Goal: Use online tool/utility: Use online tool/utility

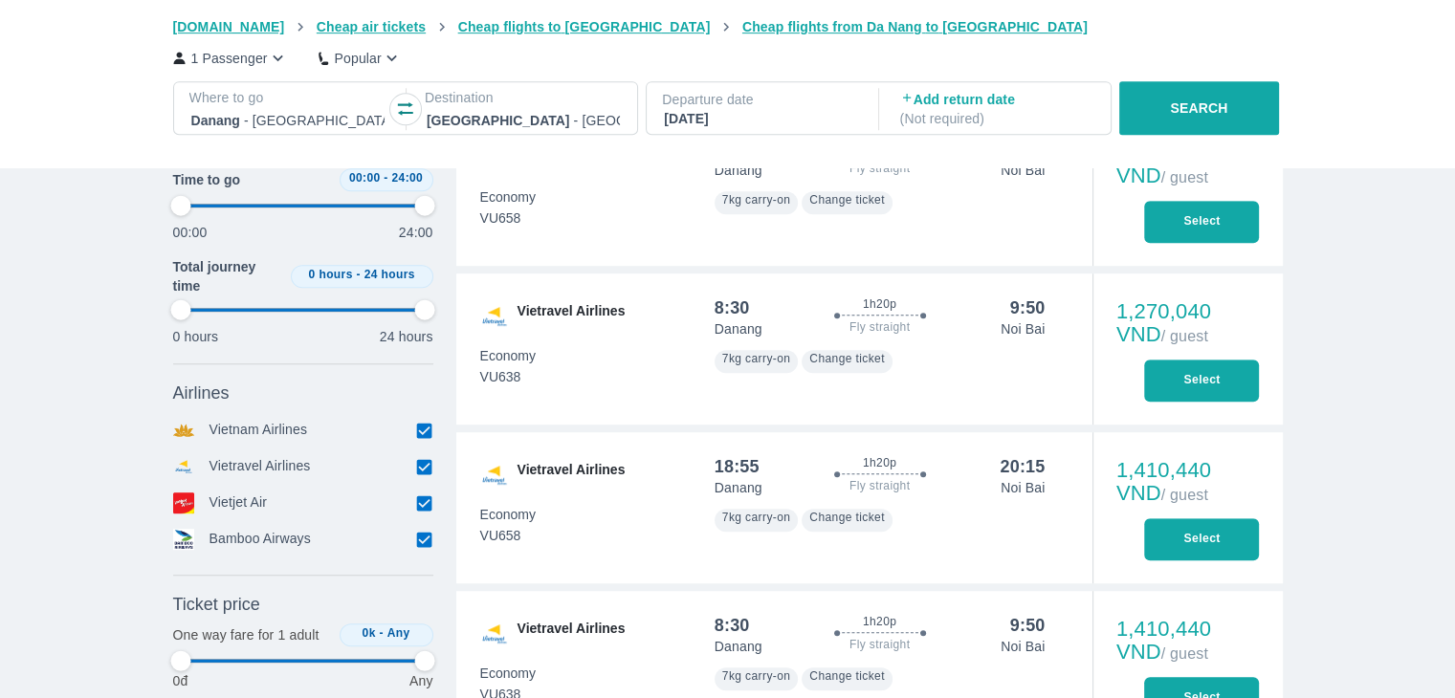
scroll to position [1246, 0]
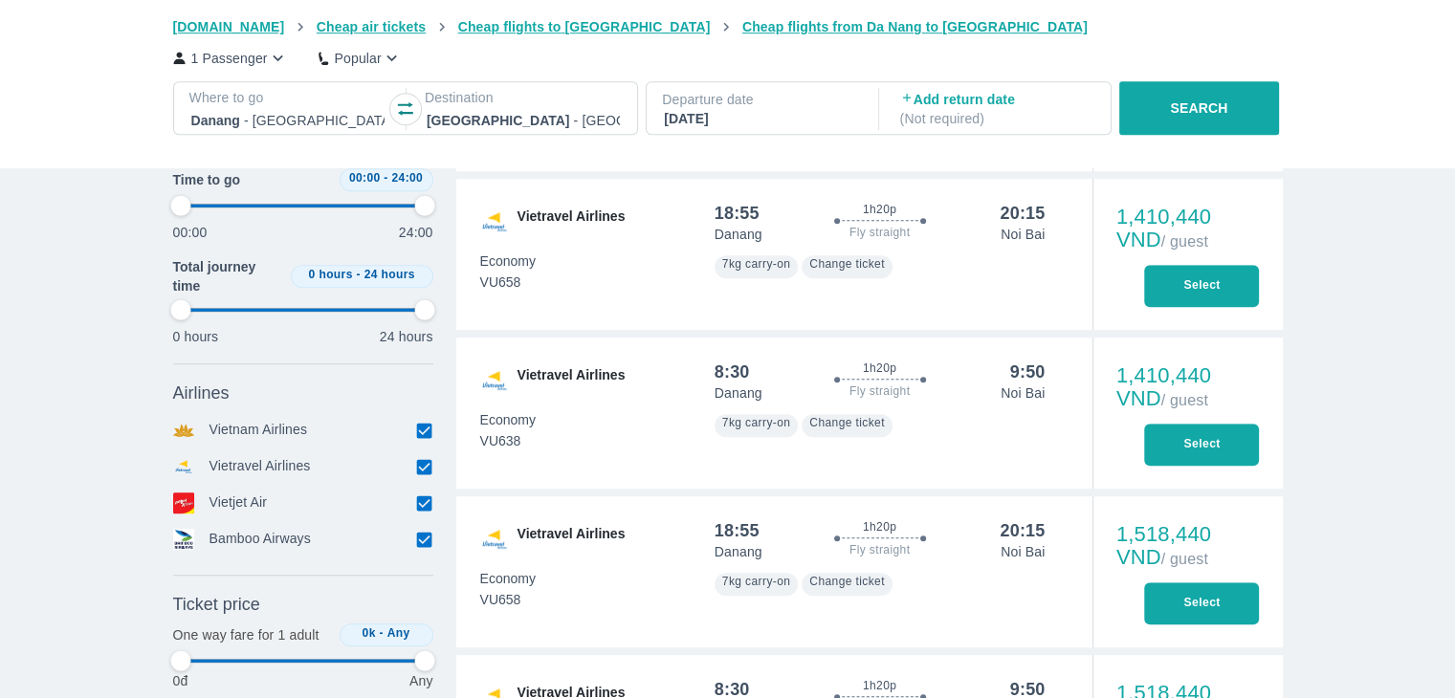
type input "97.9166666666667"
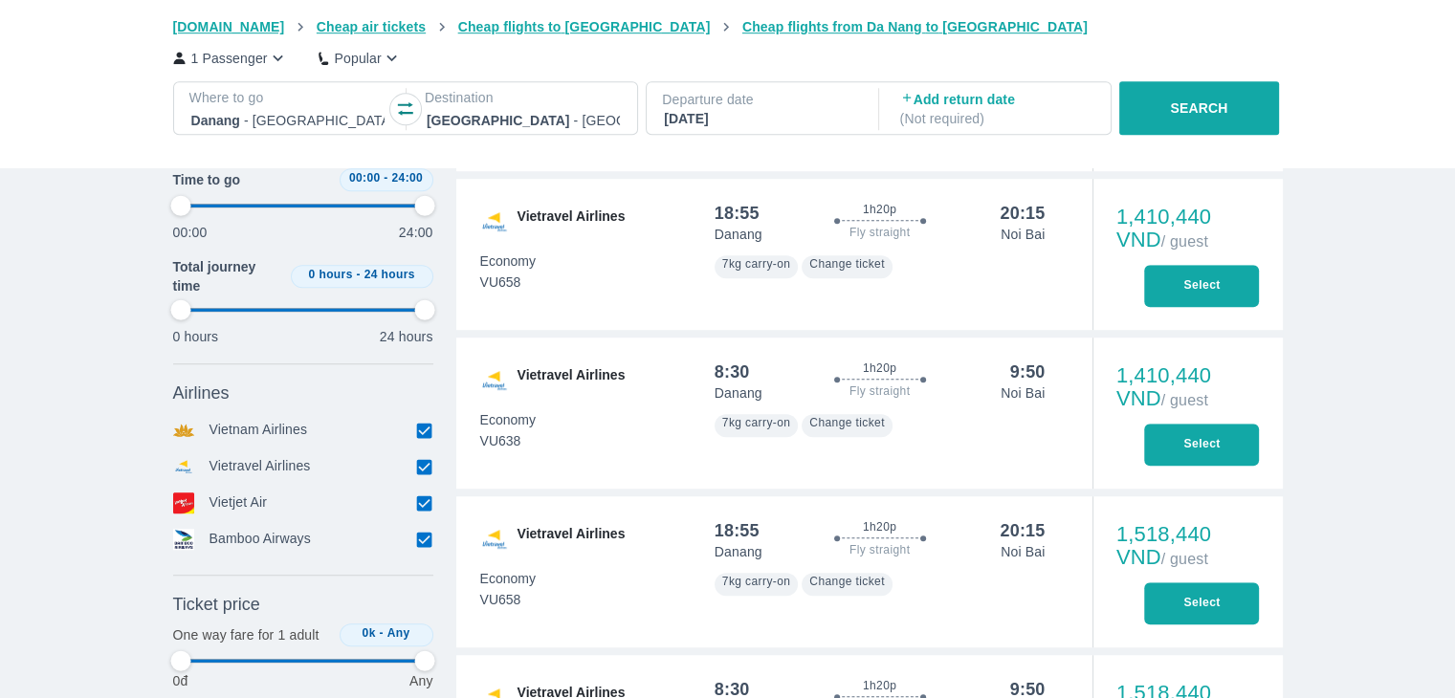
type input "97.9166666666667"
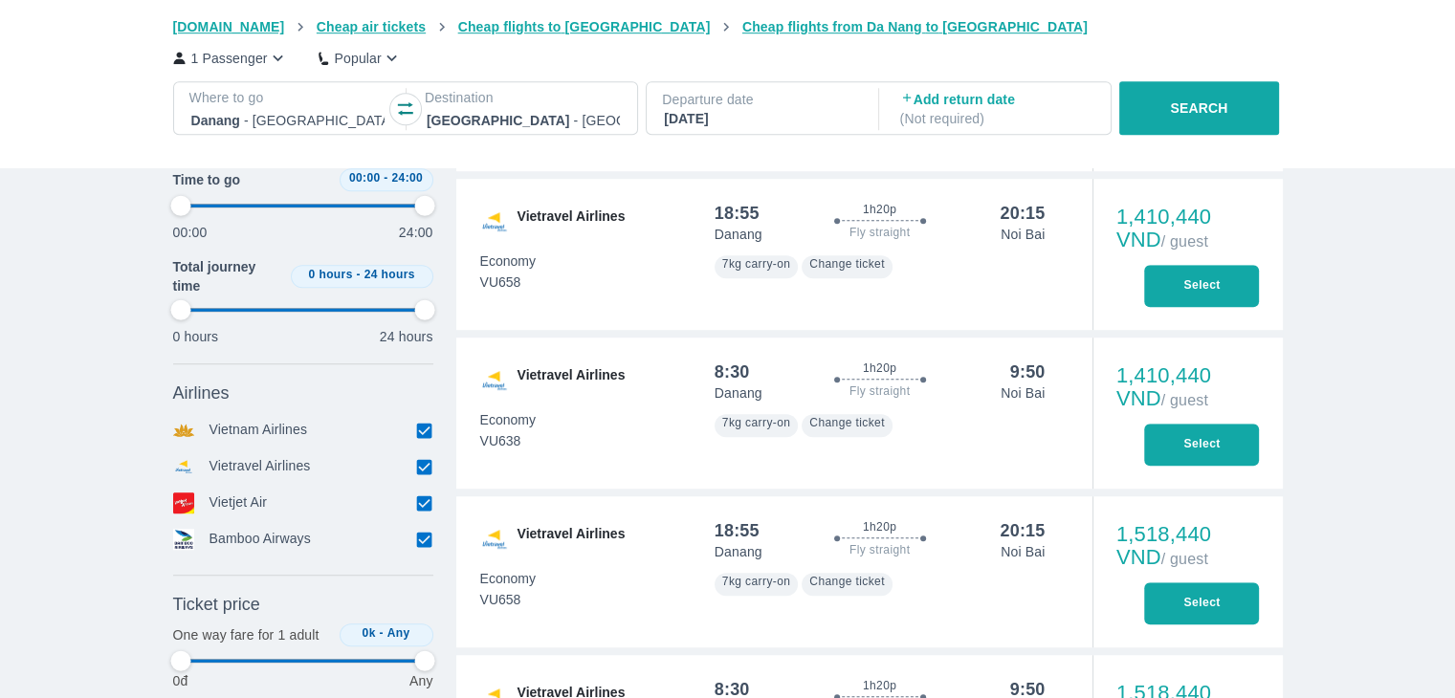
type input "97.9166666666667"
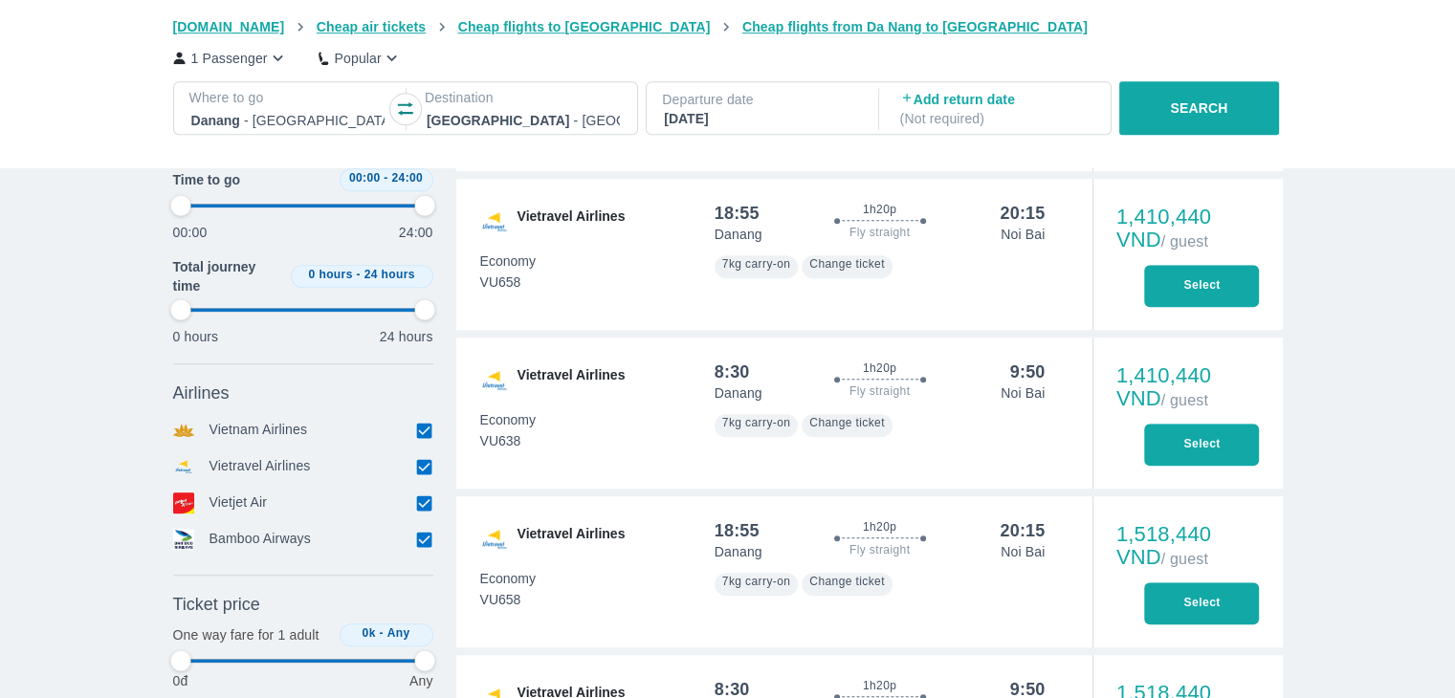
type input "97.9166666666667"
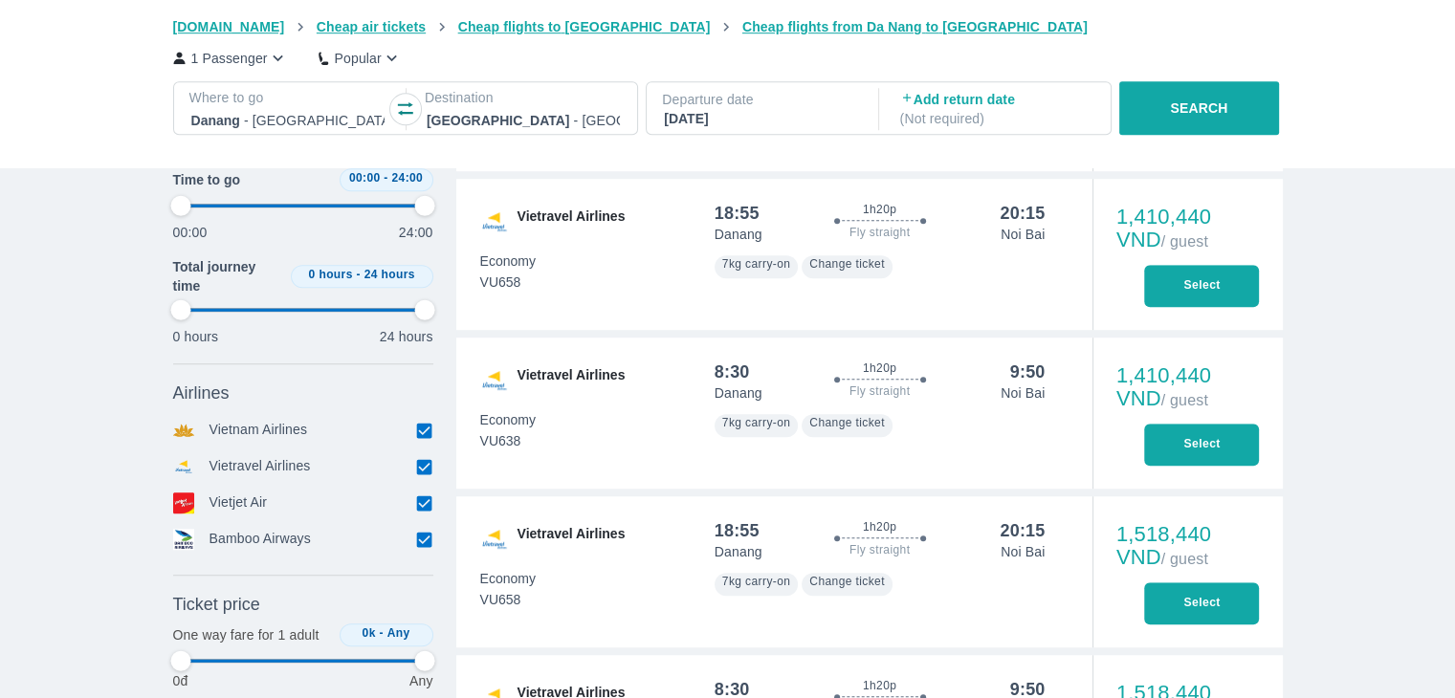
type input "97.9166666666667"
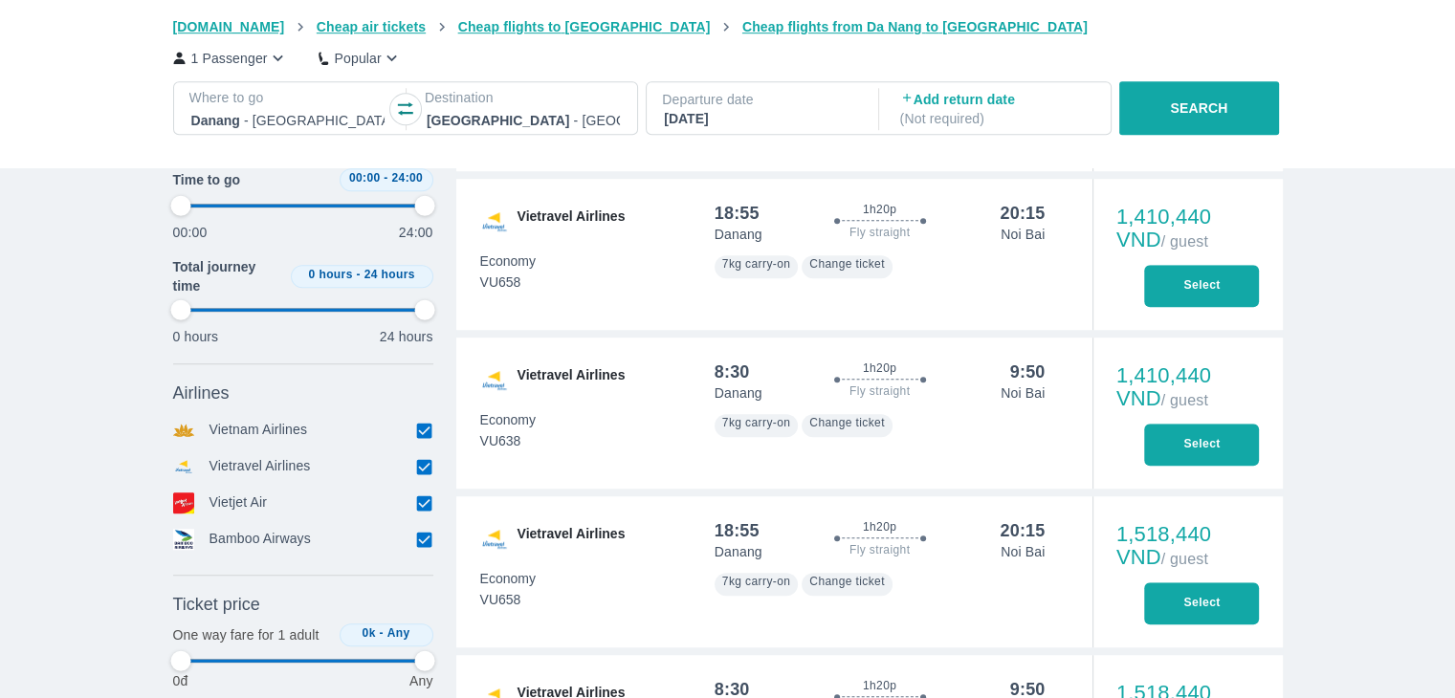
type input "97.9166666666667"
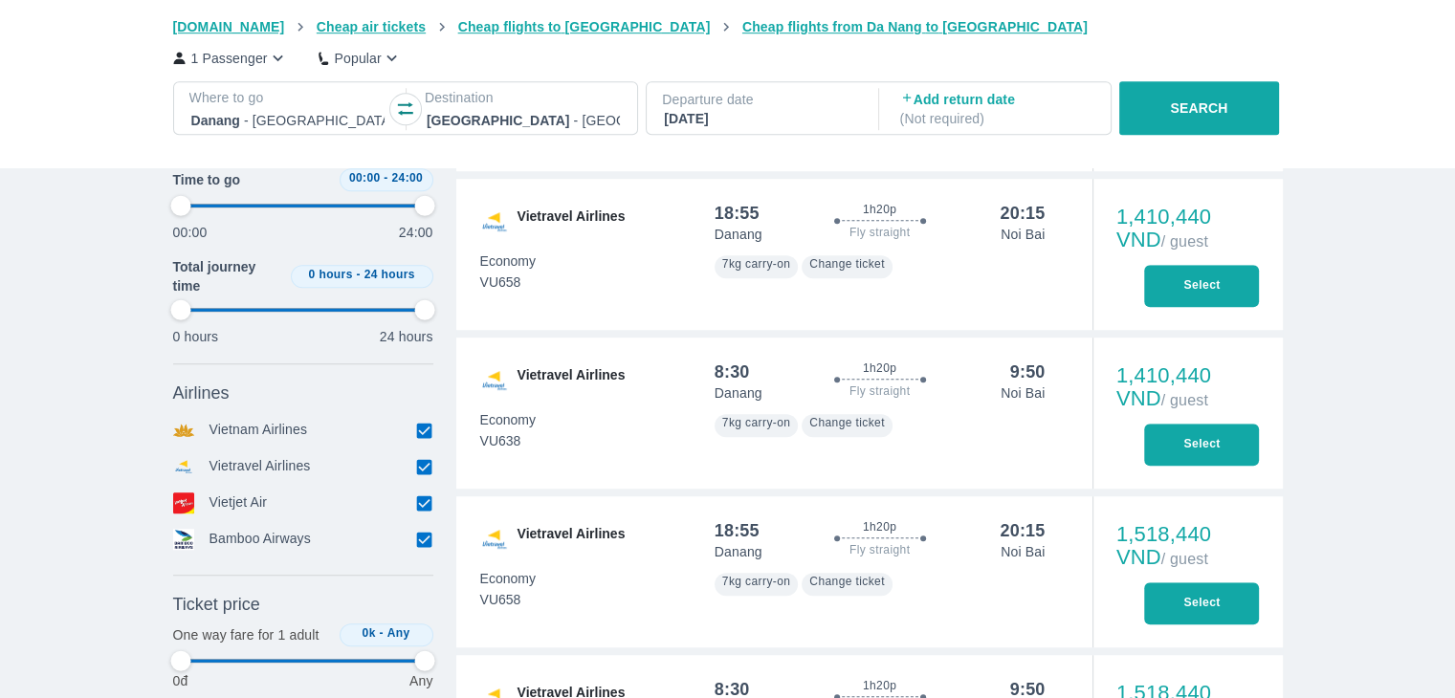
type input "97.9166666666667"
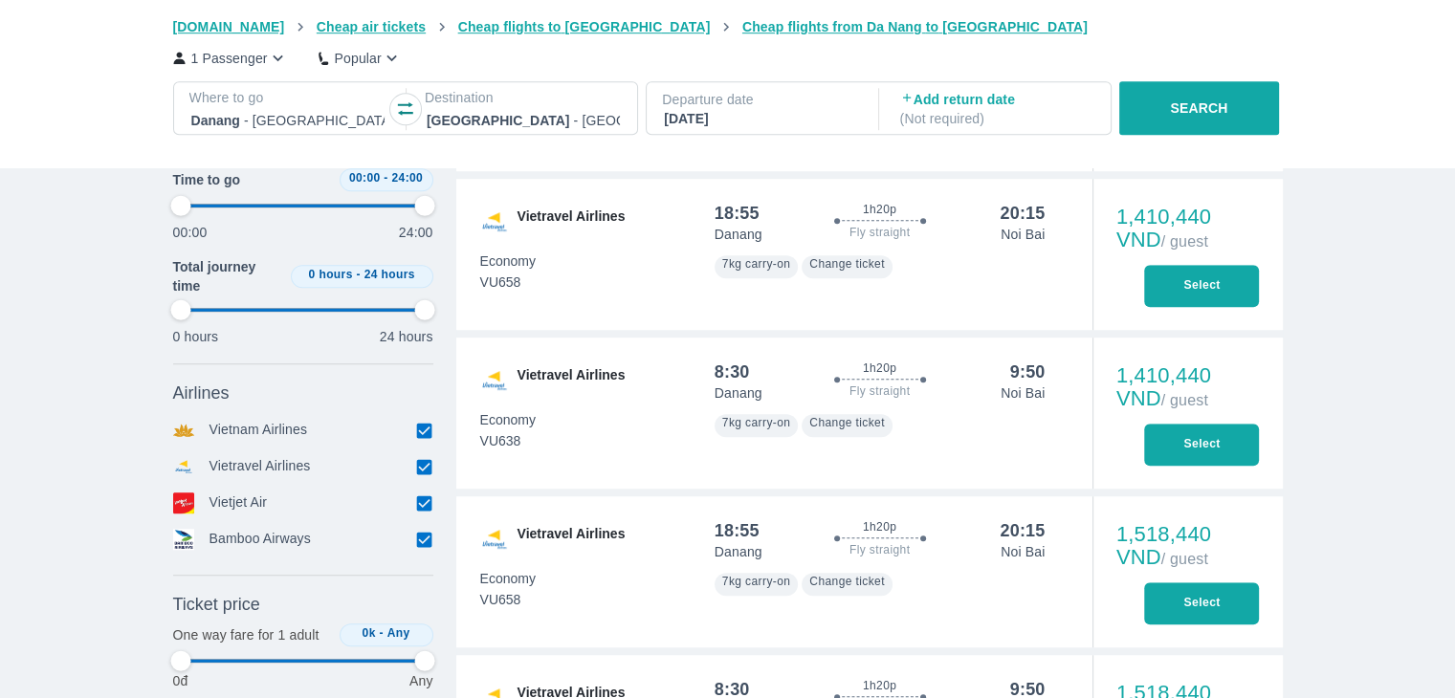
type input "97.9166666666667"
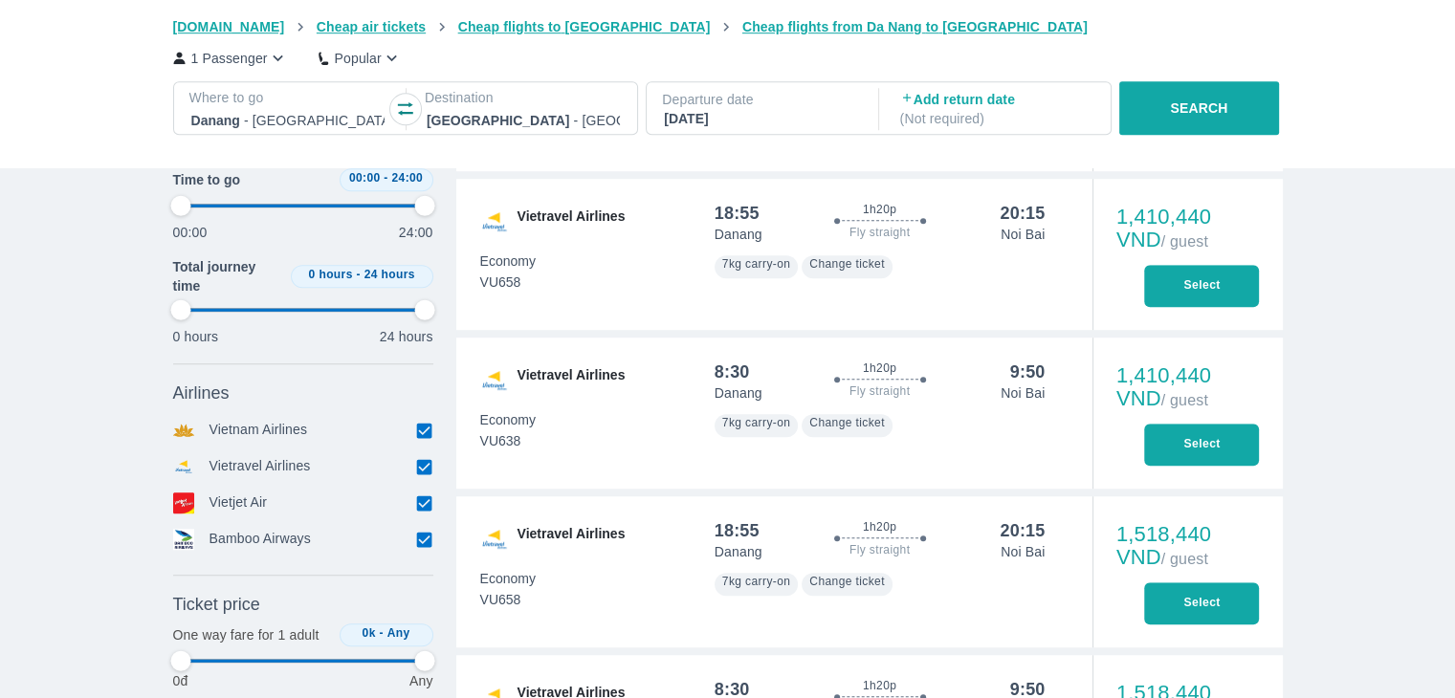
type input "97.9166666666667"
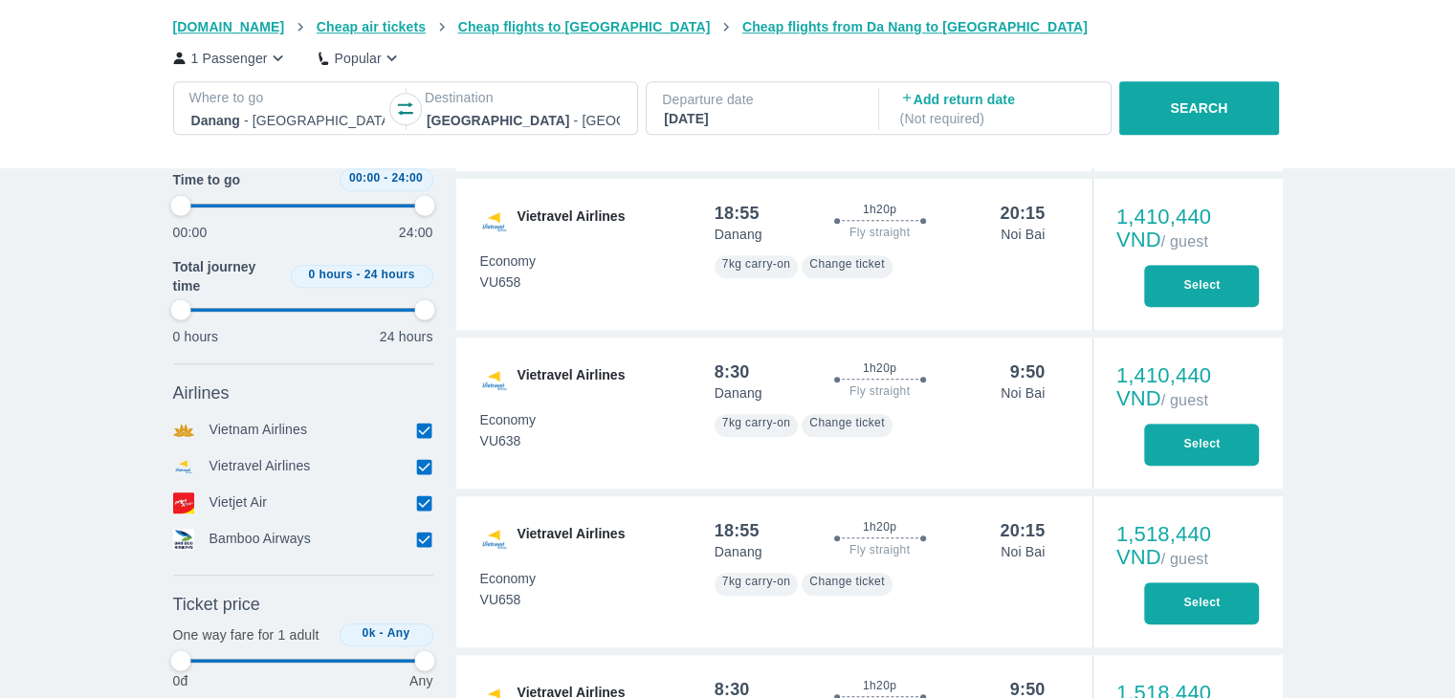
type input "97.9166666666667"
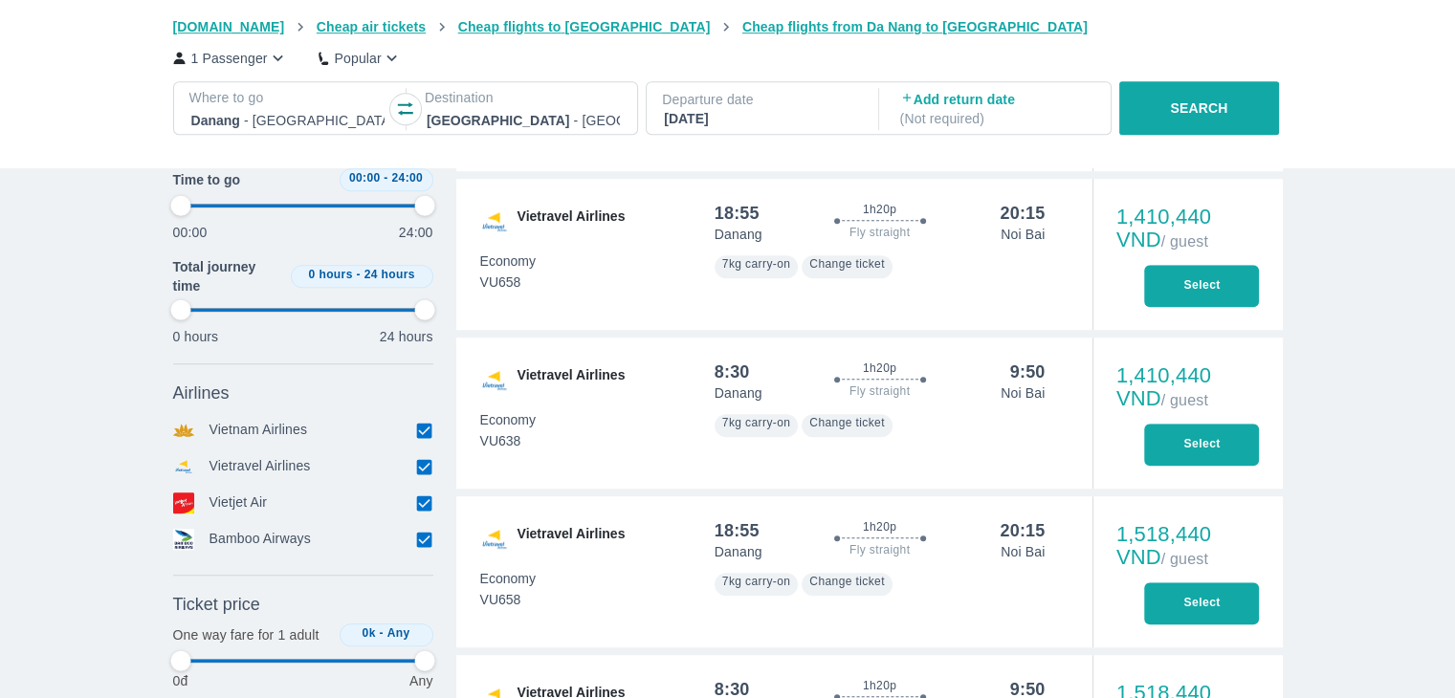
type input "97.9166666666667"
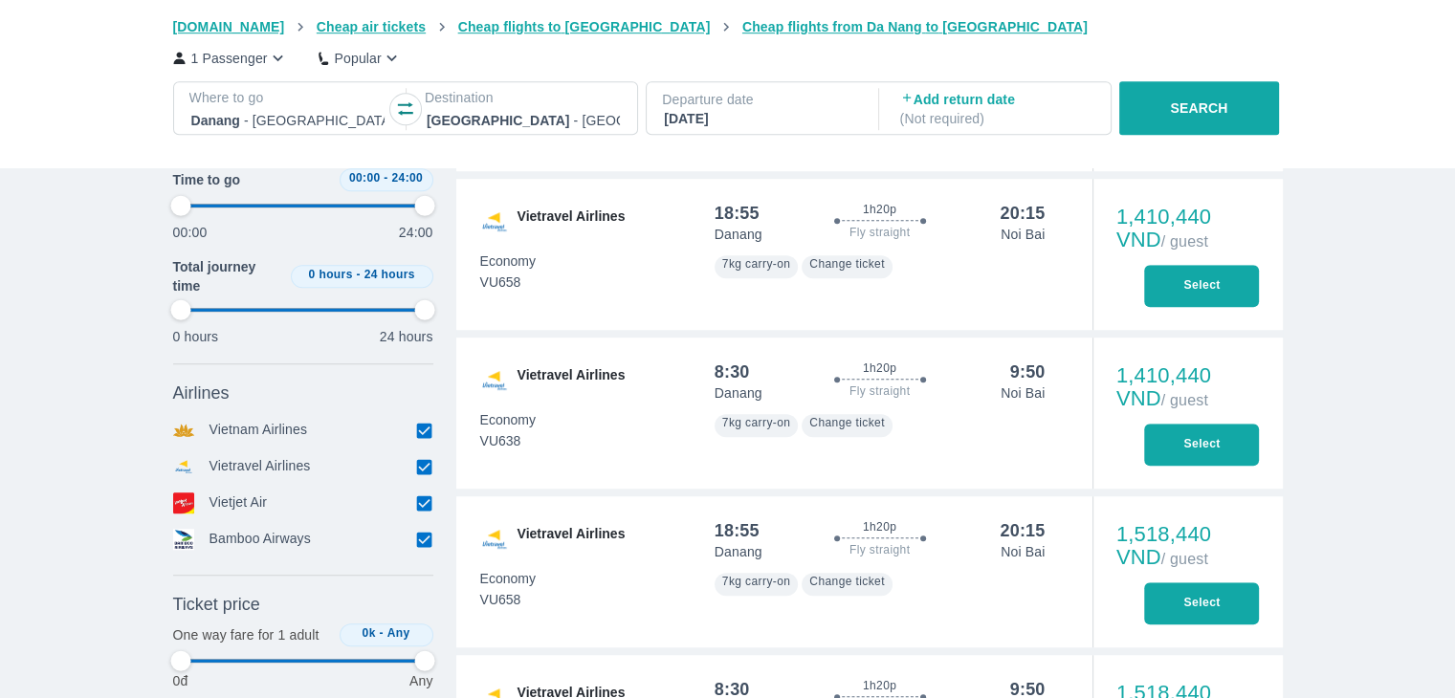
type input "97.9166666666667"
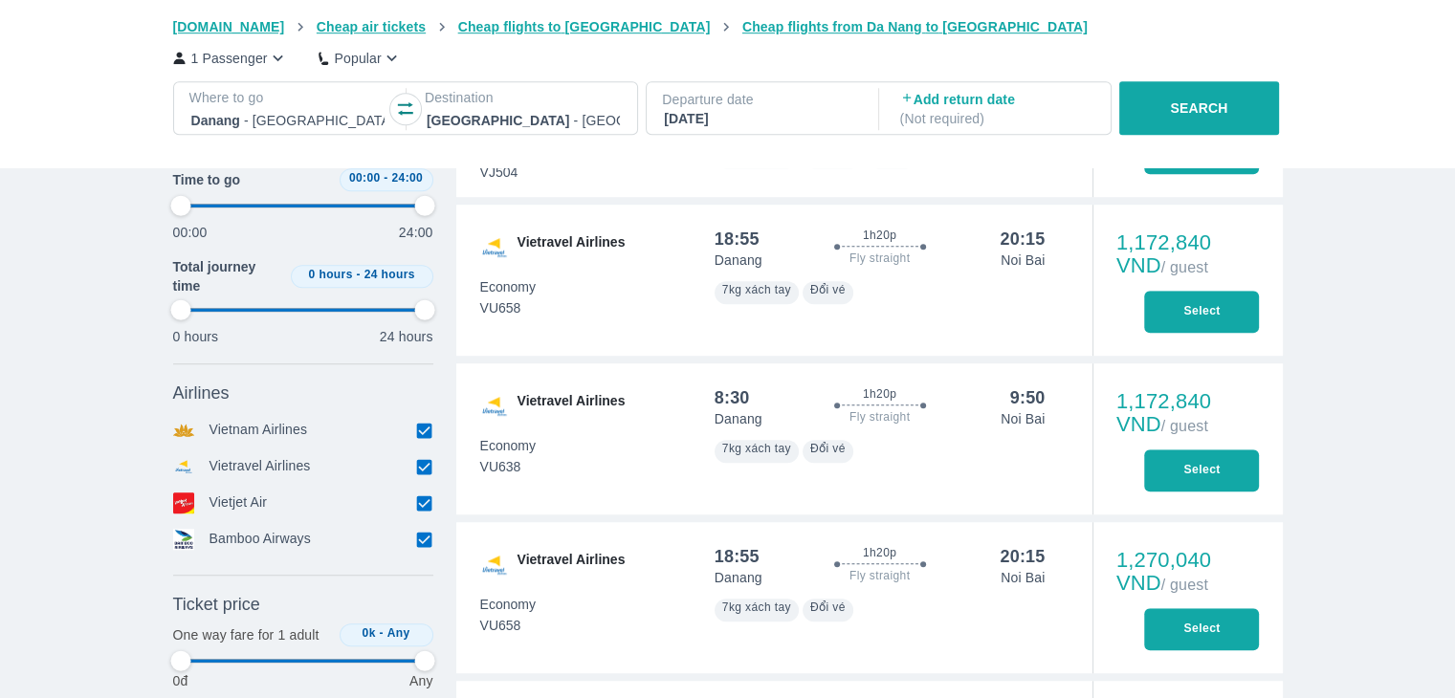
type input "97.9166666666667"
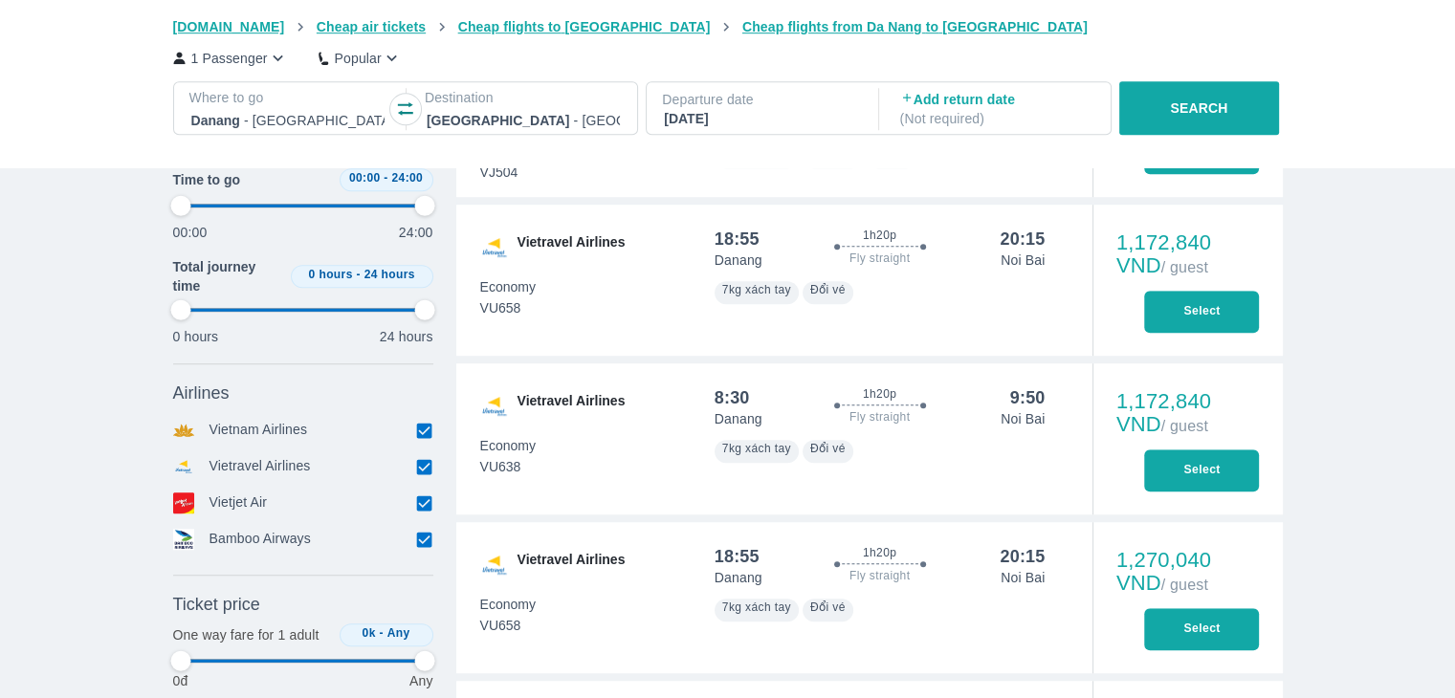
type input "97.9166666666667"
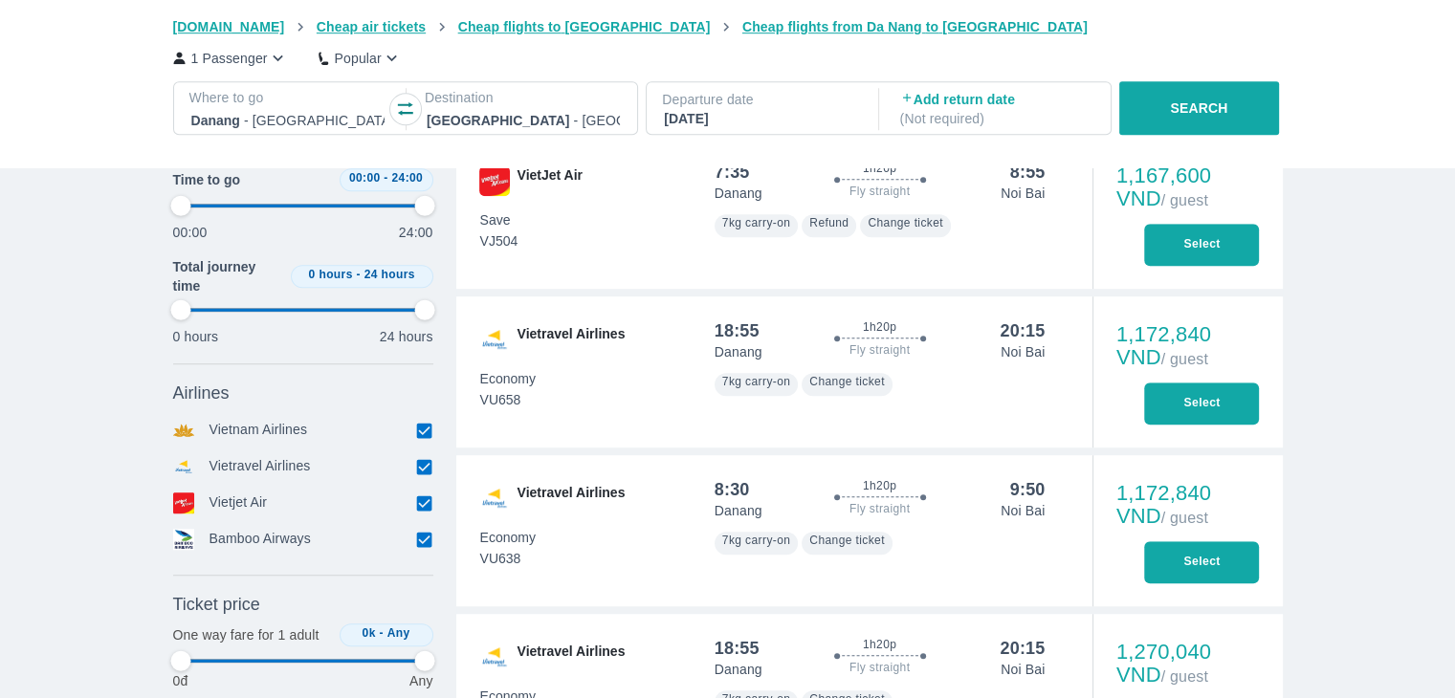
type input "97.9166666666667"
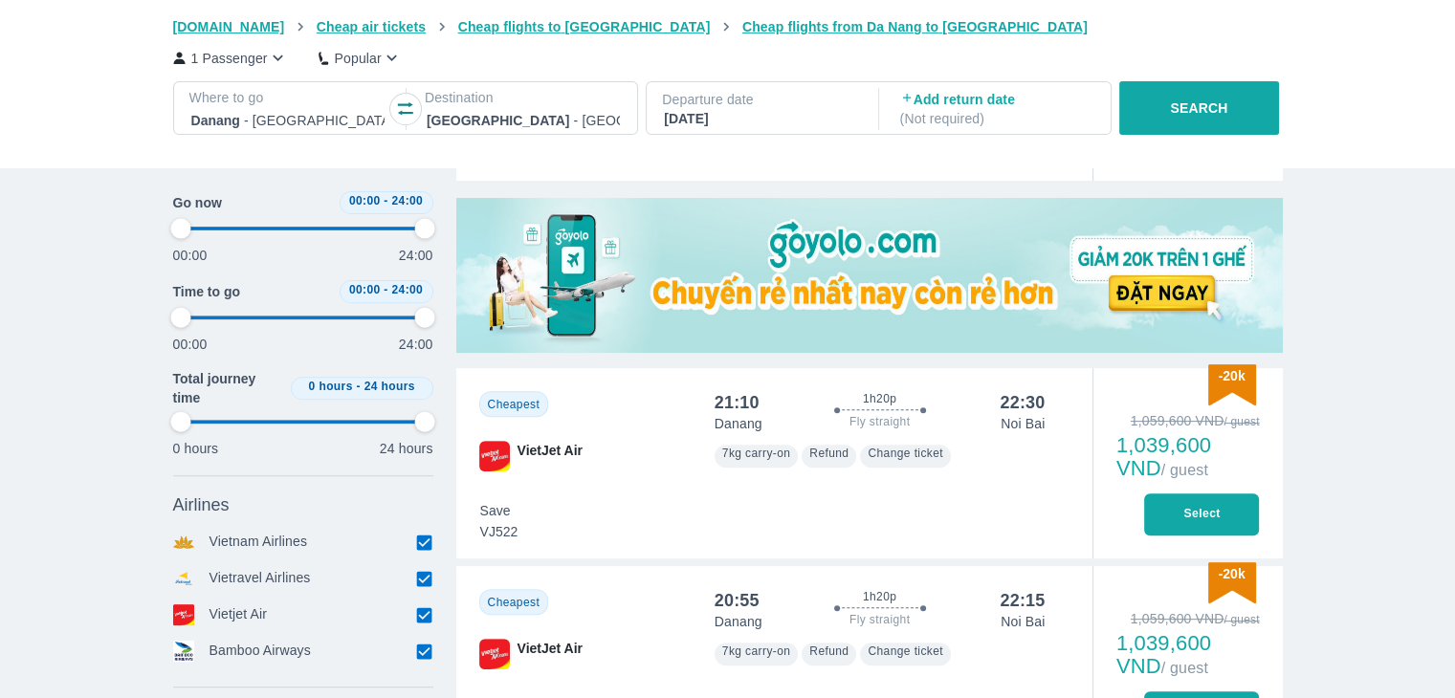
scroll to position [622, 0]
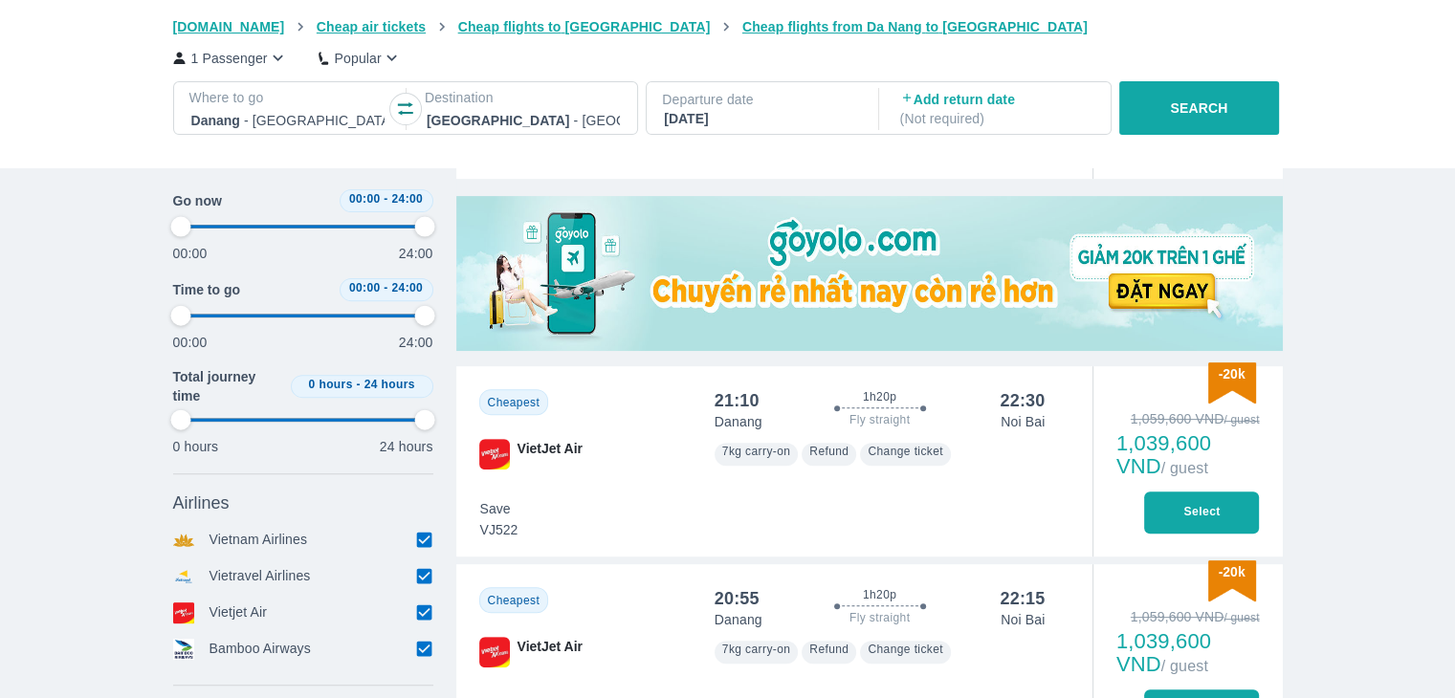
type input "97.9166666666667"
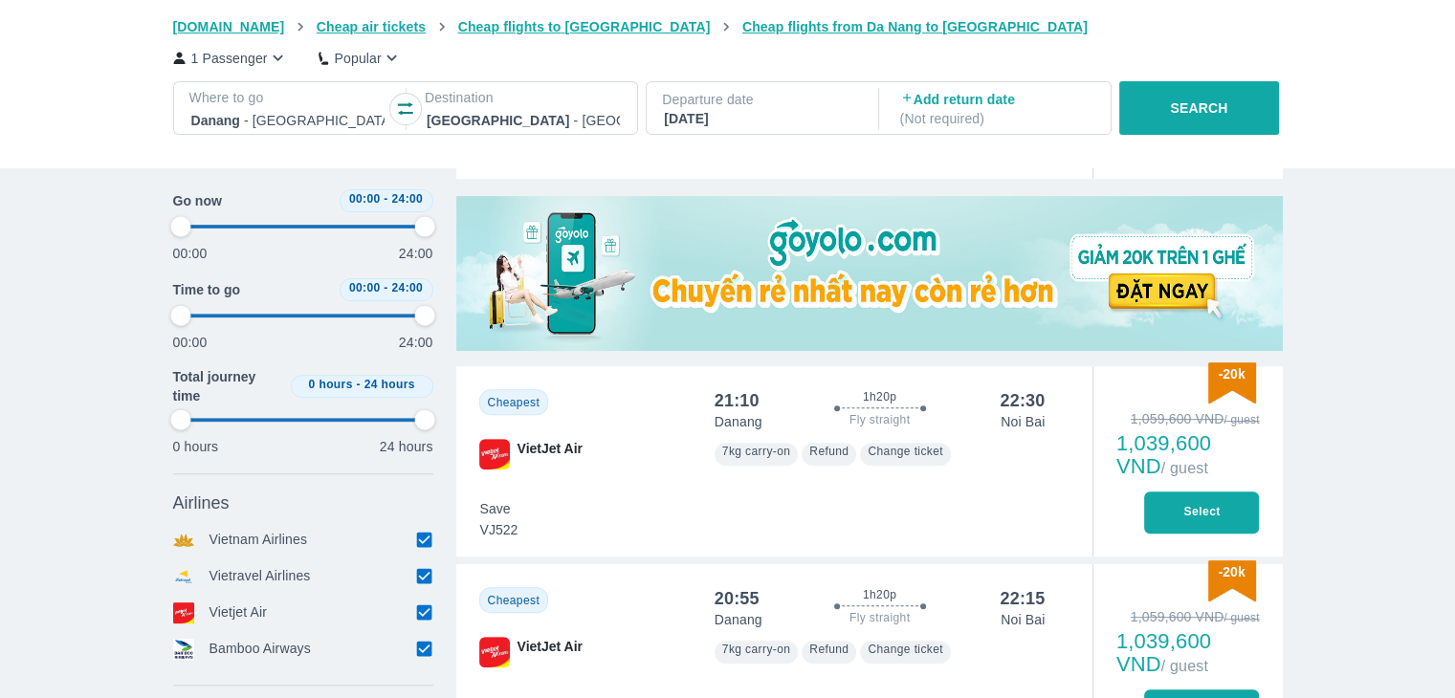
type input "97.9166666666667"
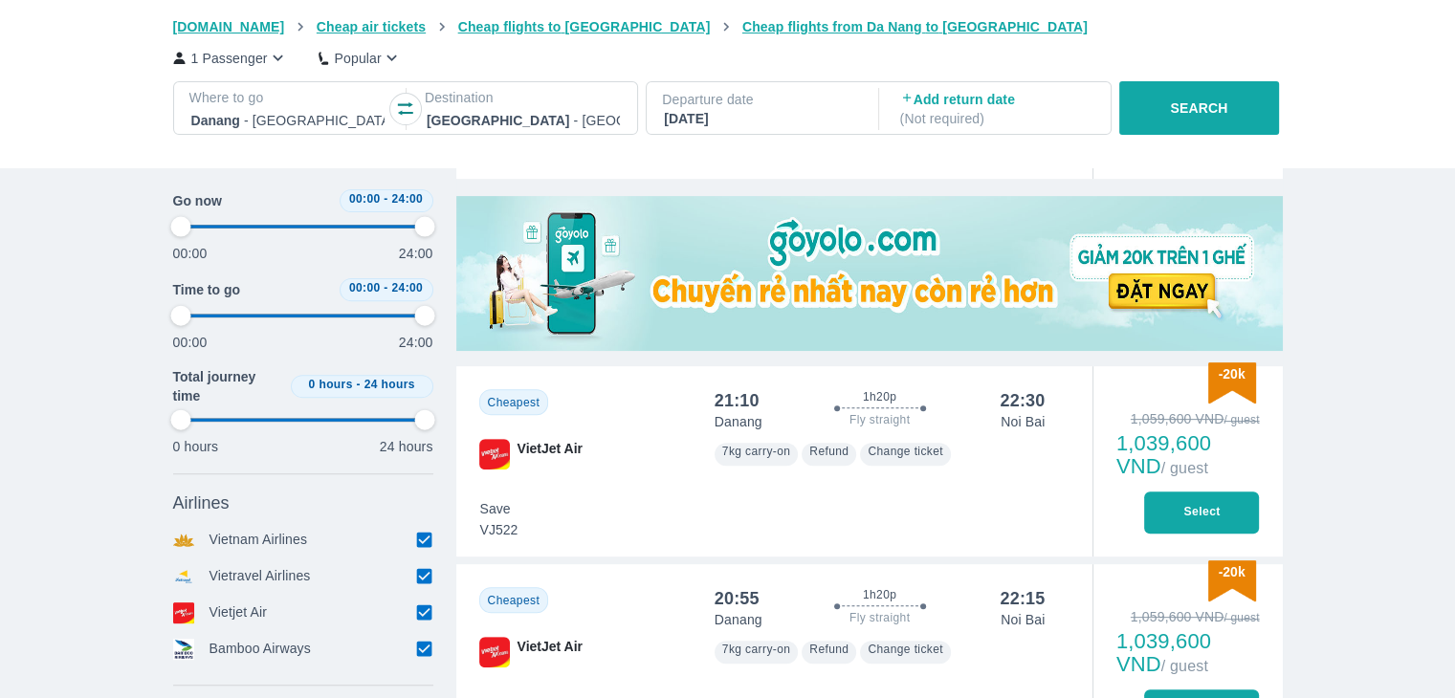
type input "97.9166666666667"
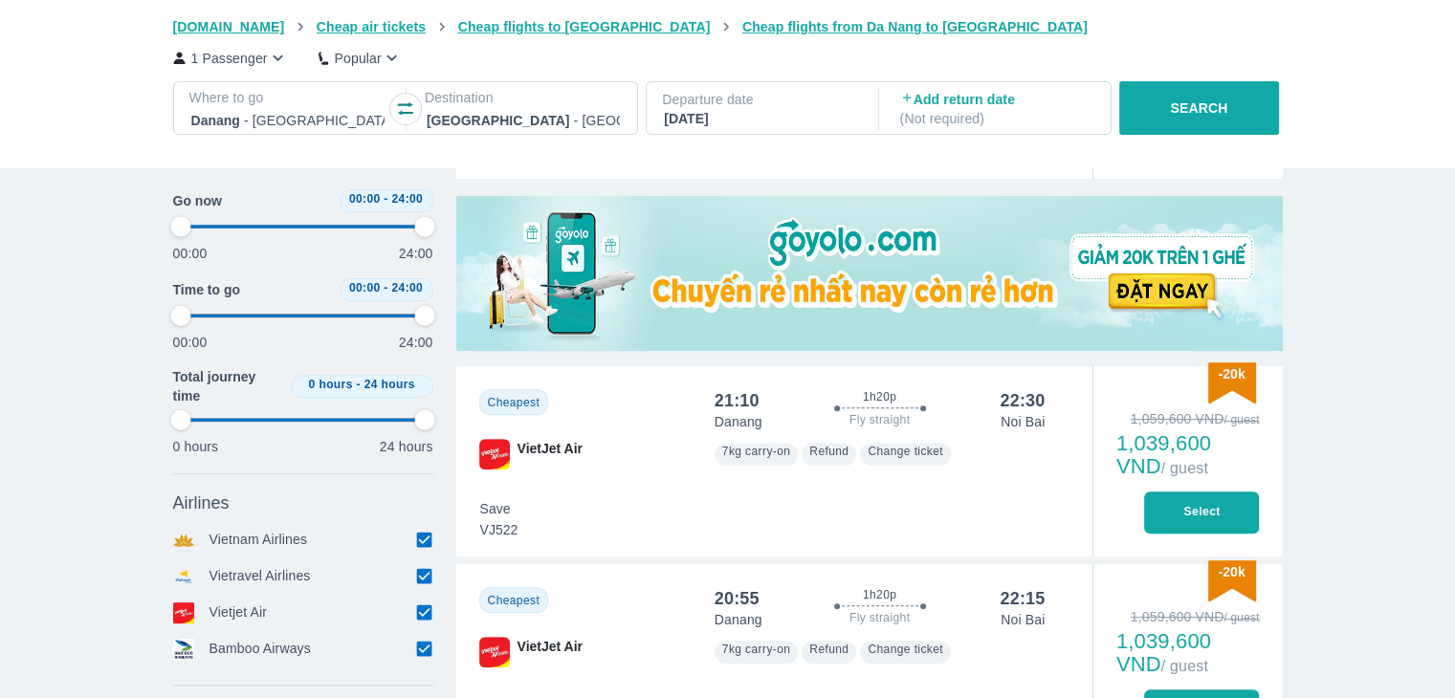
type input "97.9166666666667"
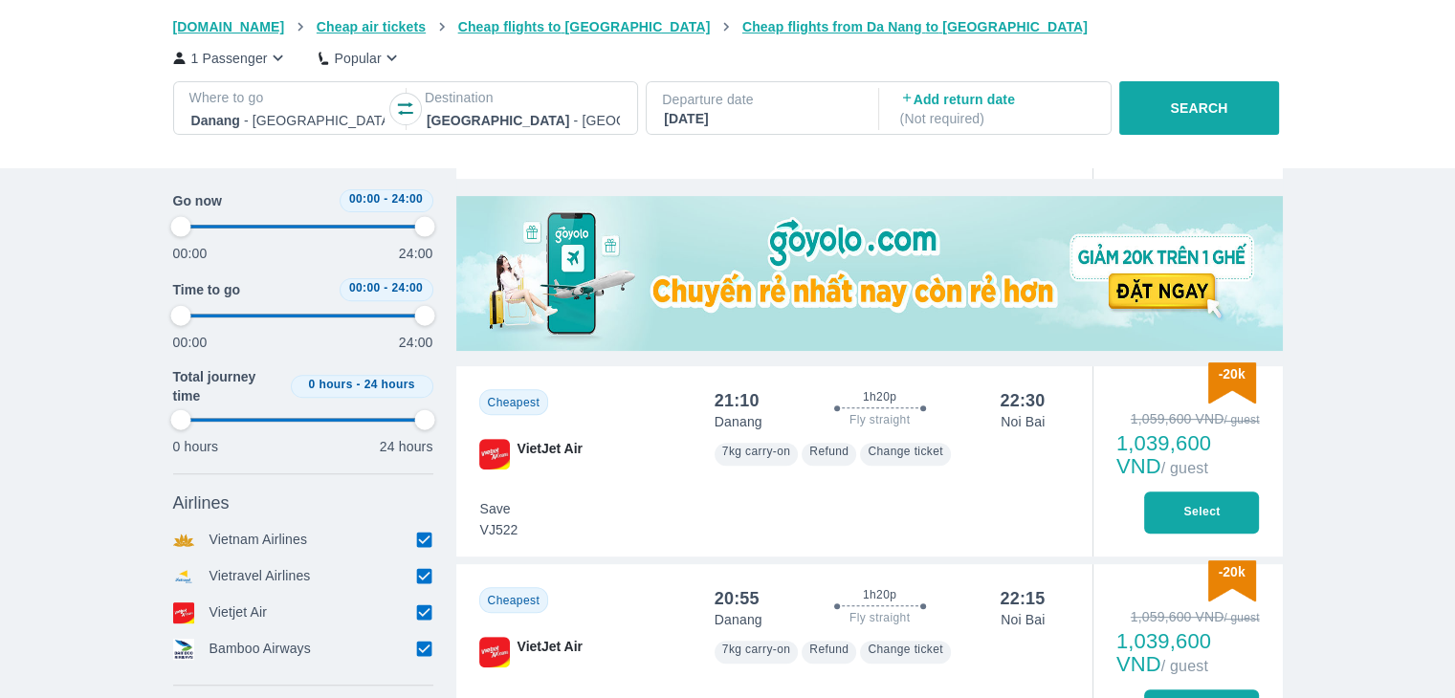
type input "97.9166666666667"
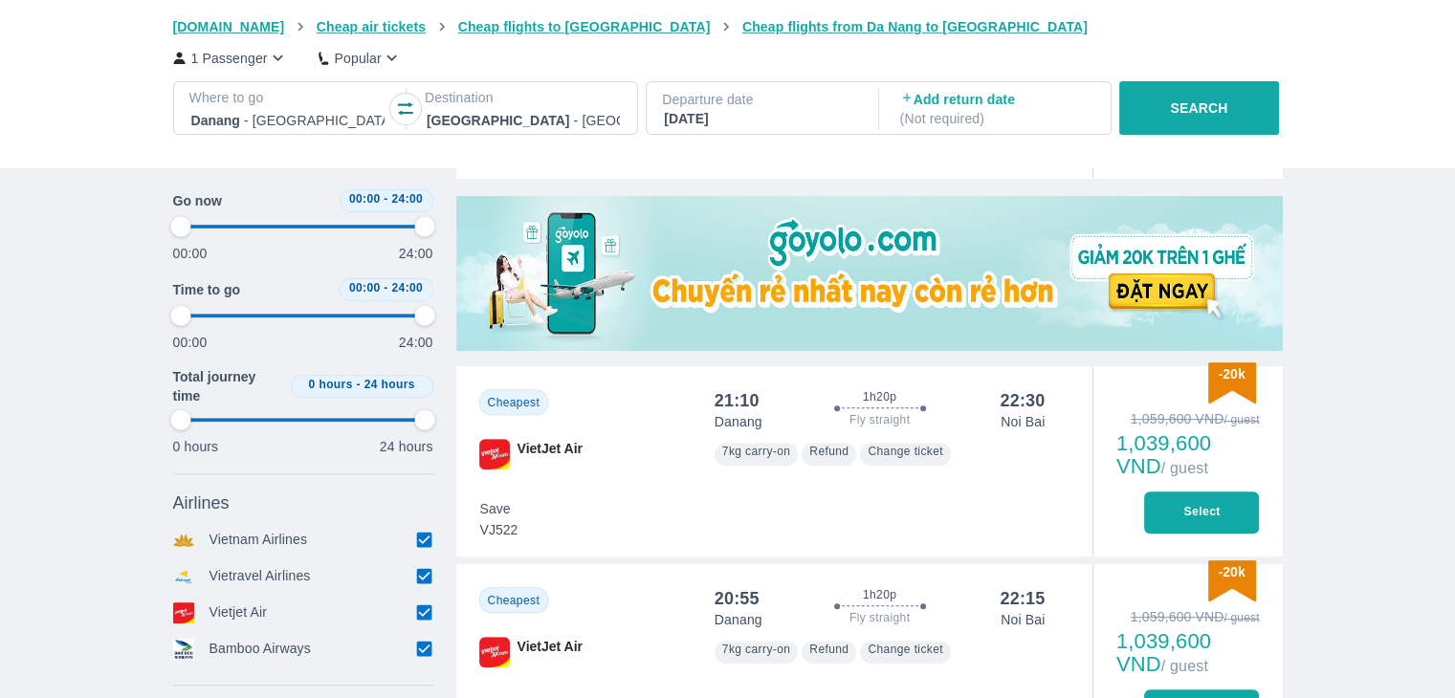
type input "97.9166666666667"
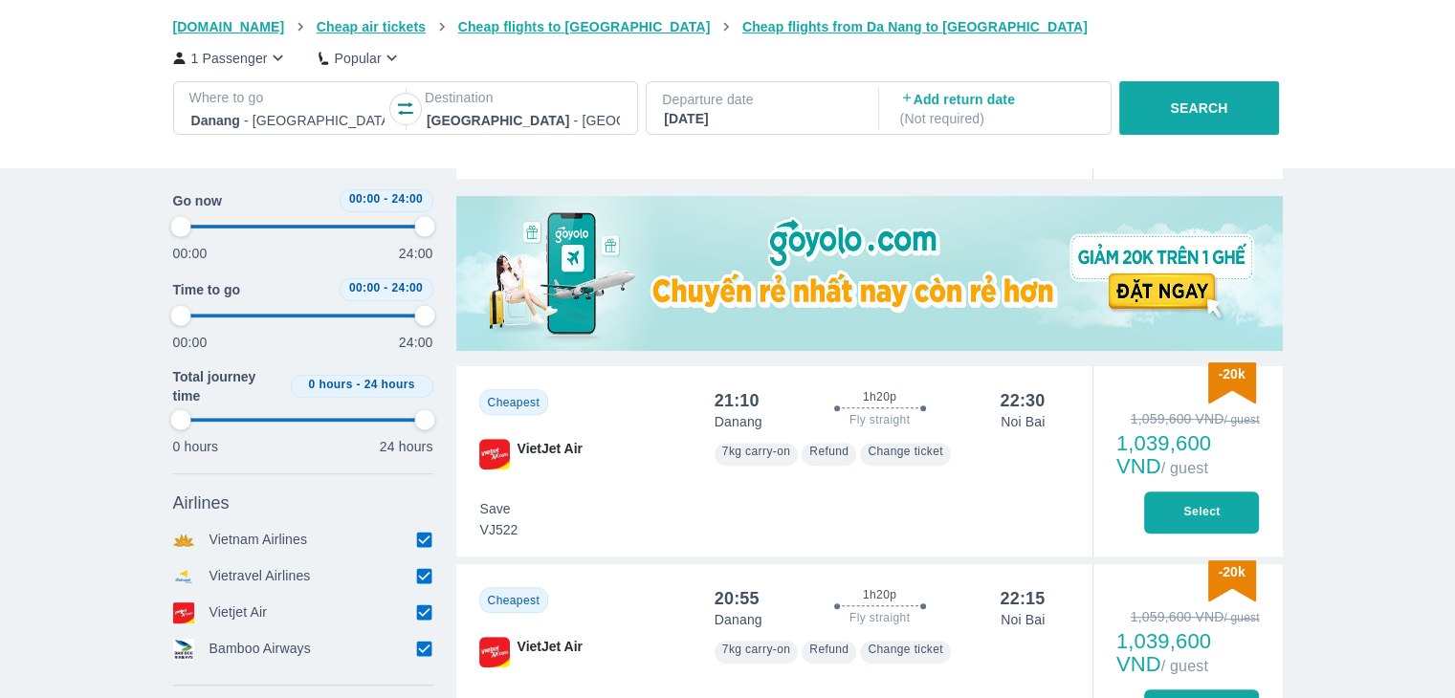
type input "97.9166666666667"
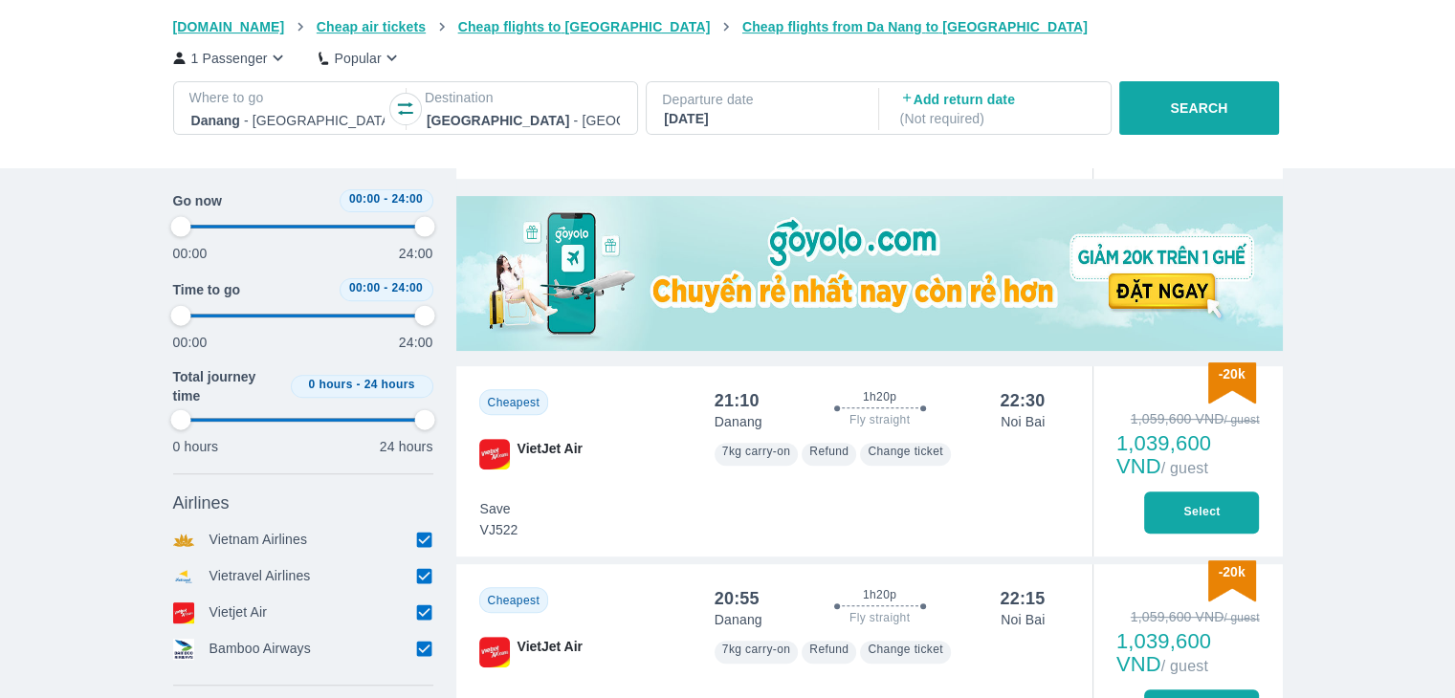
type input "97.9166666666667"
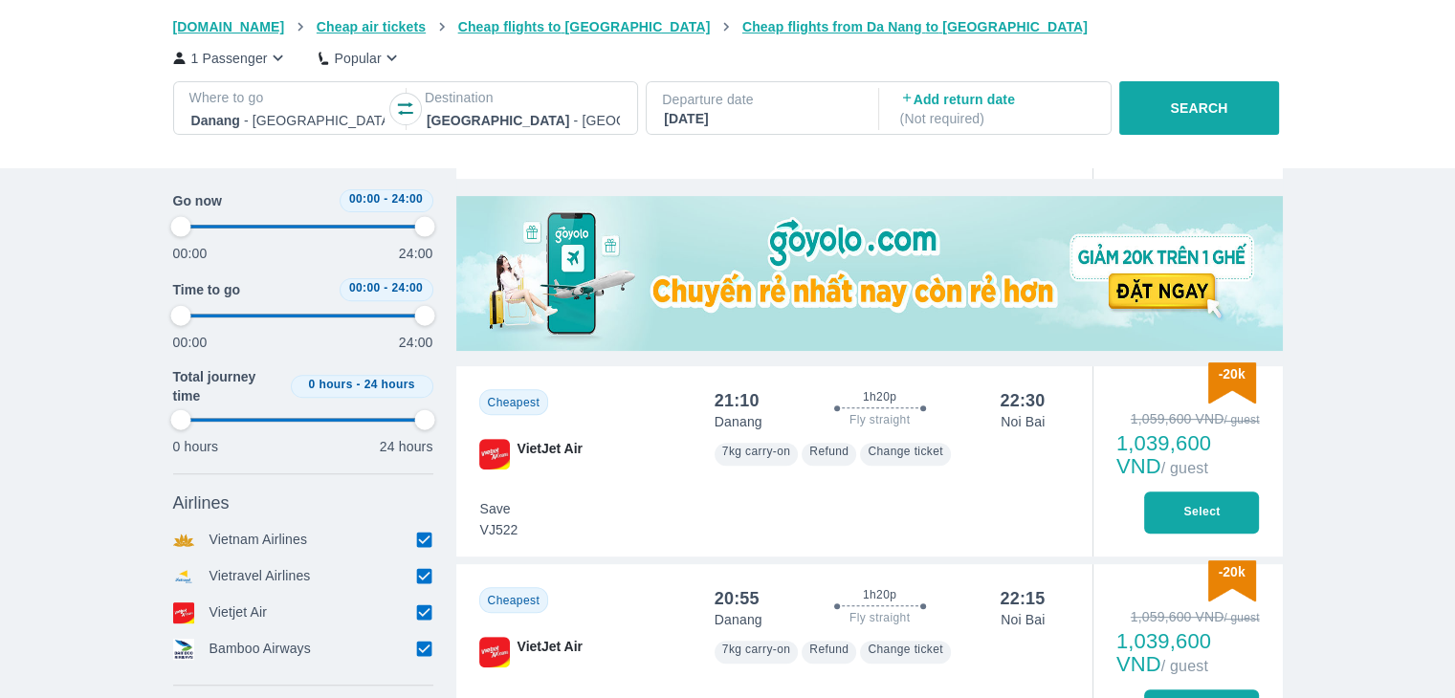
type input "97.9166666666667"
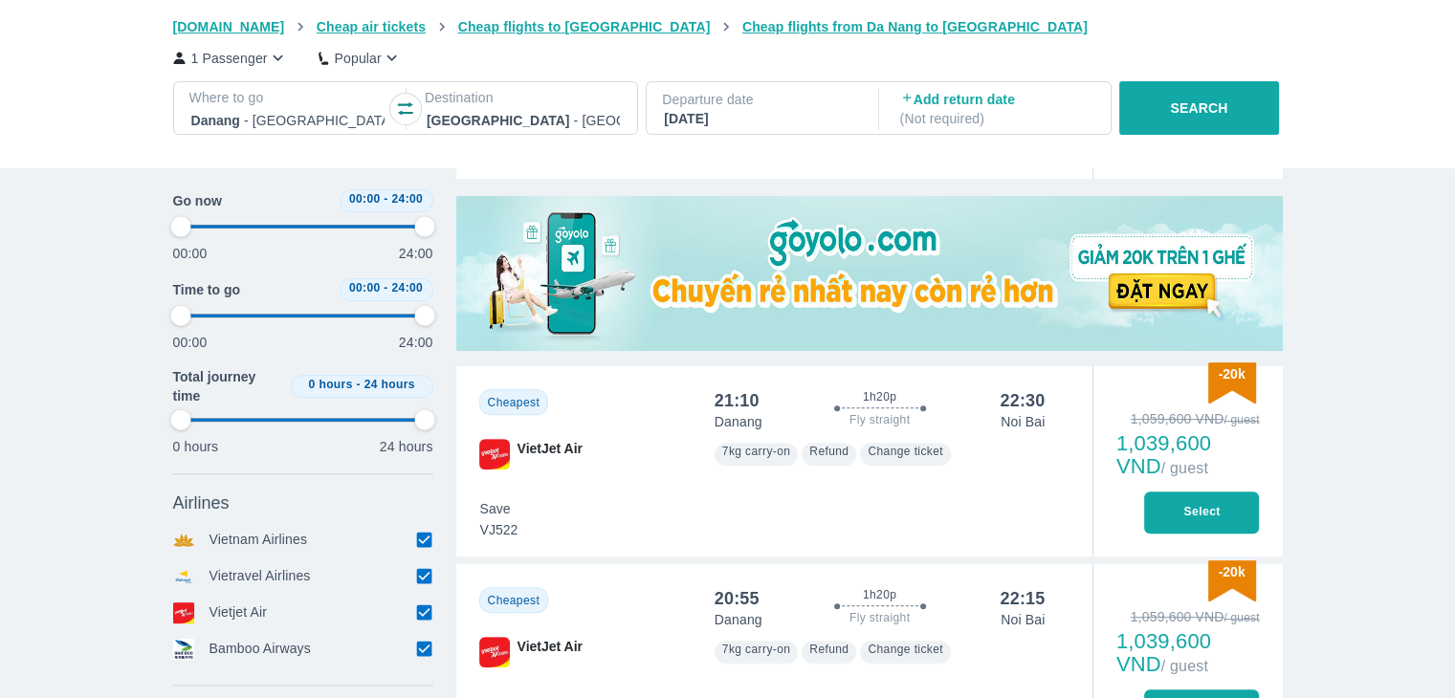
type input "97.9166666666667"
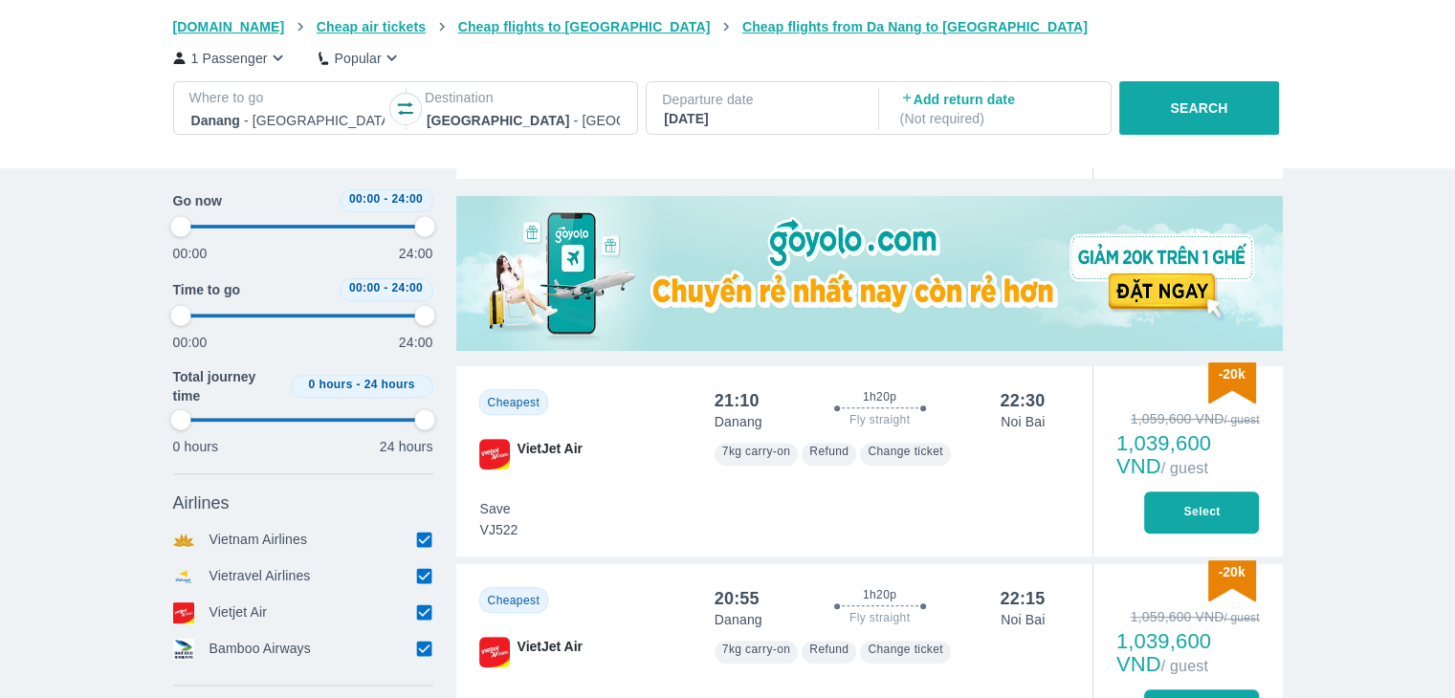
type input "97.9166666666667"
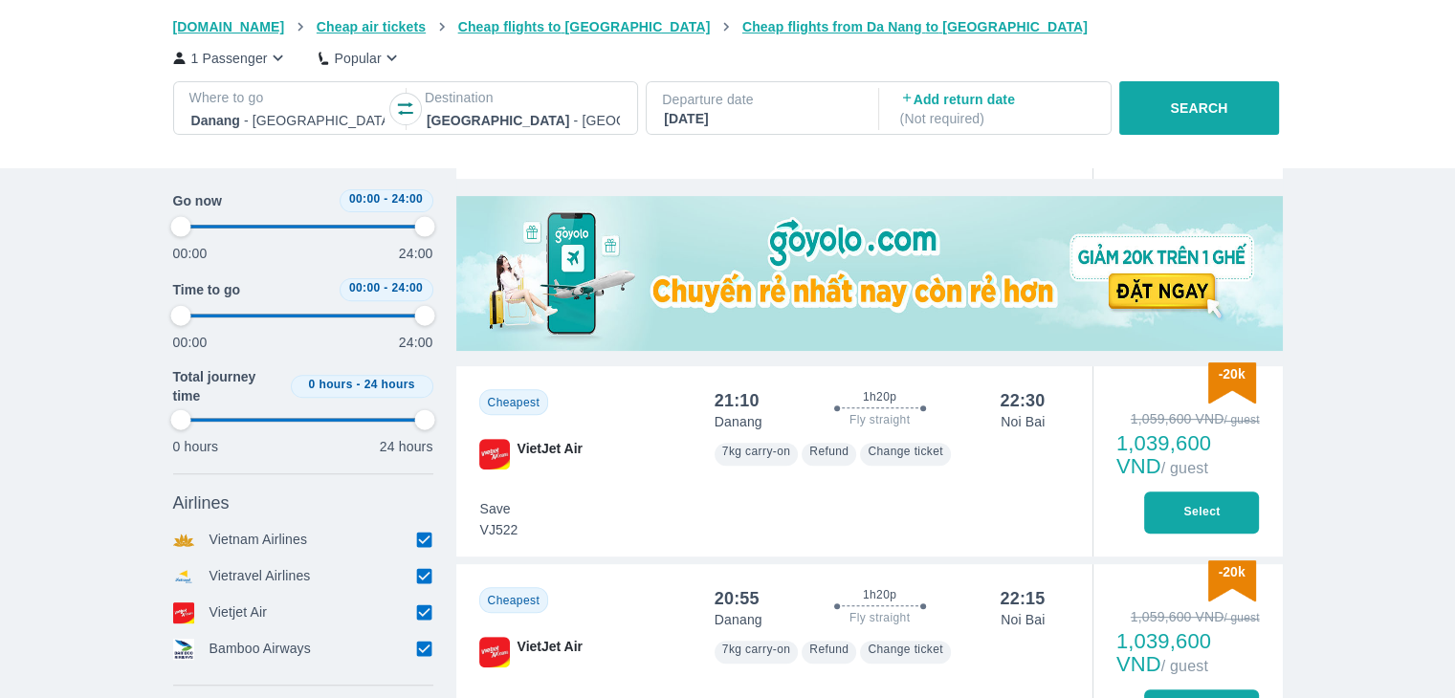
type input "97.9166666666667"
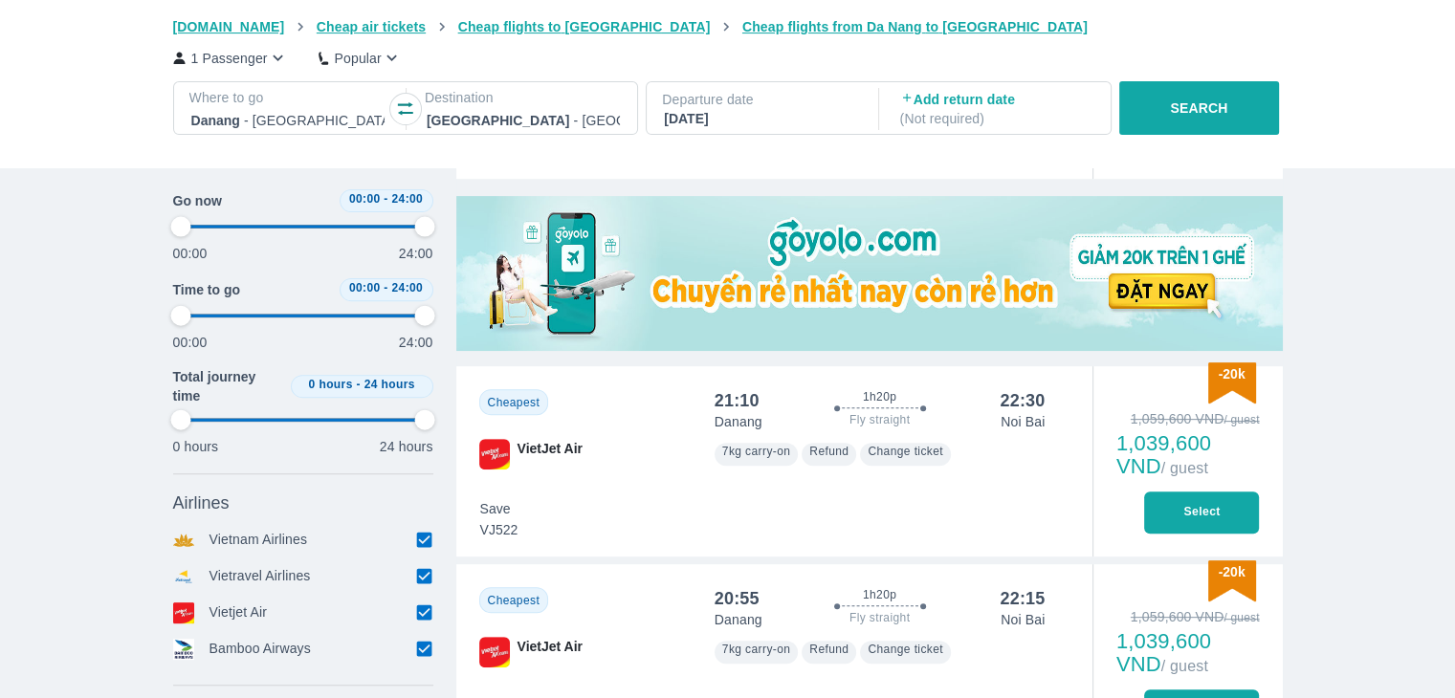
type input "97.9166666666667"
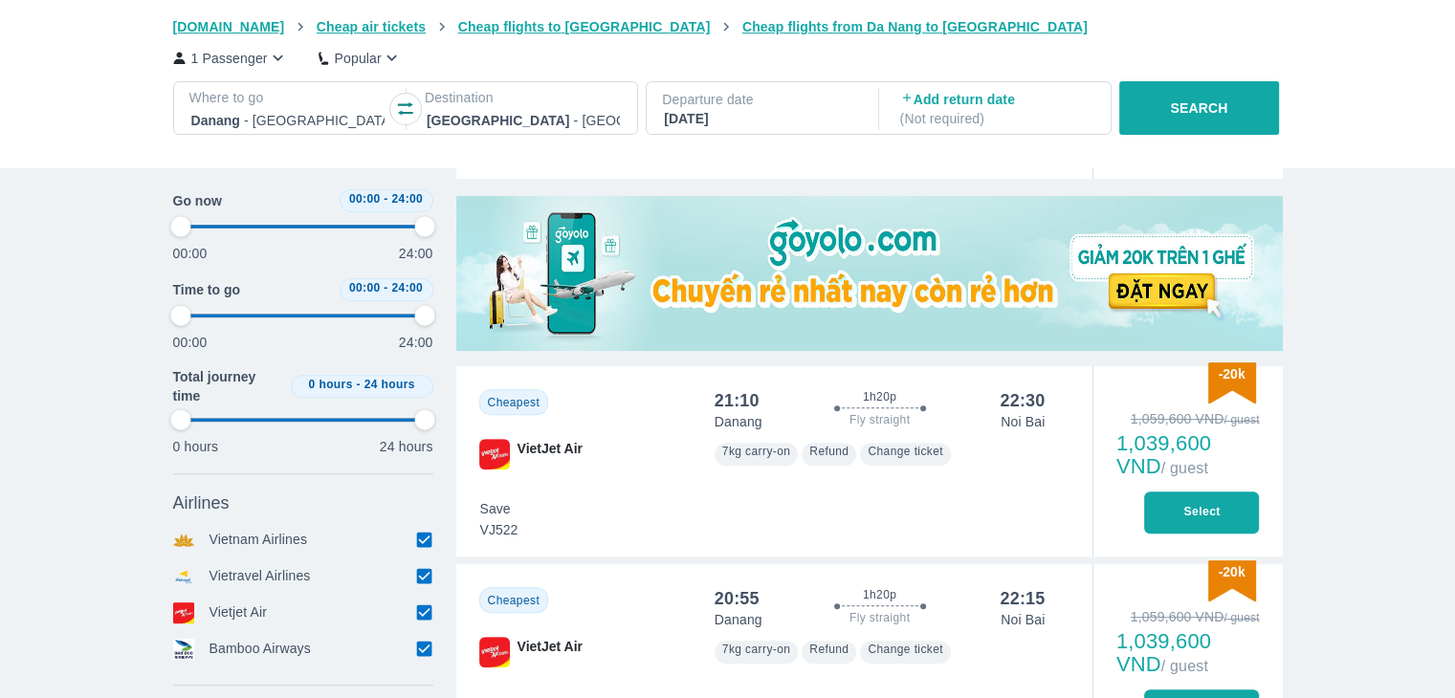
type input "97.9166666666667"
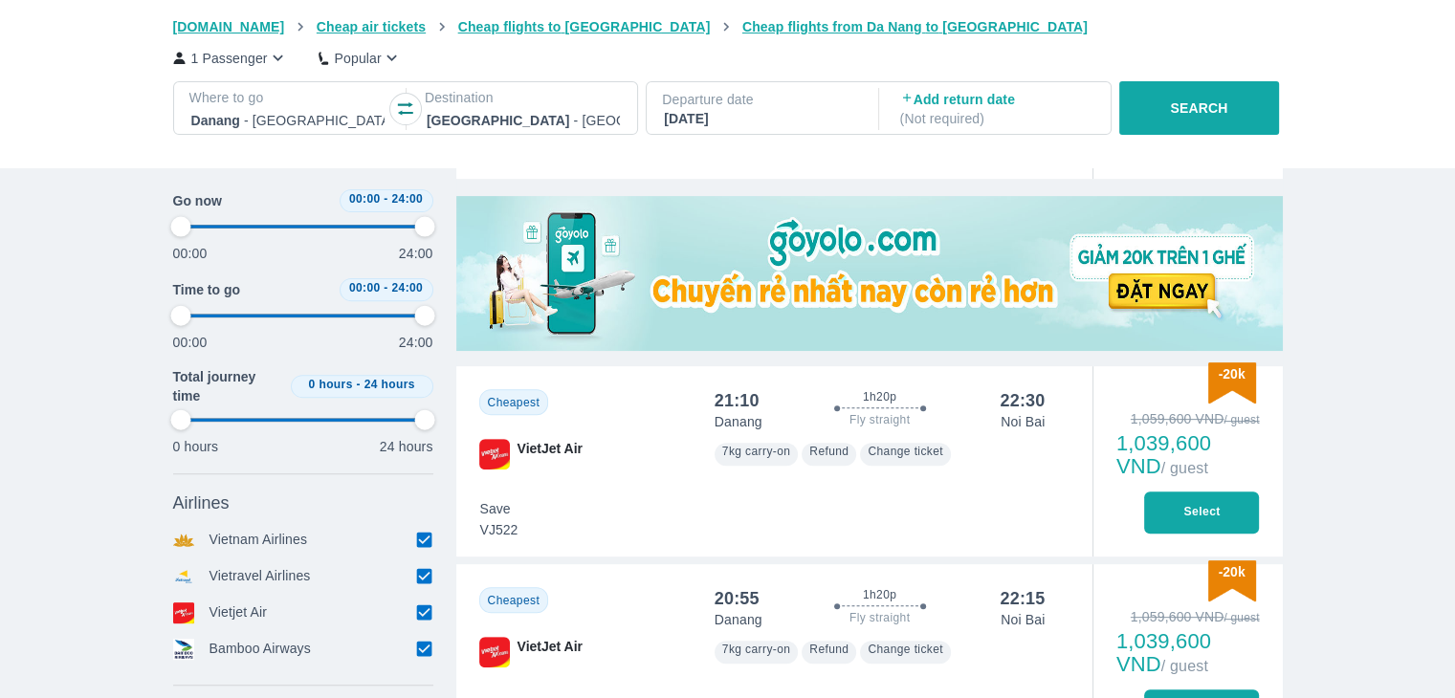
type input "97.9166666666667"
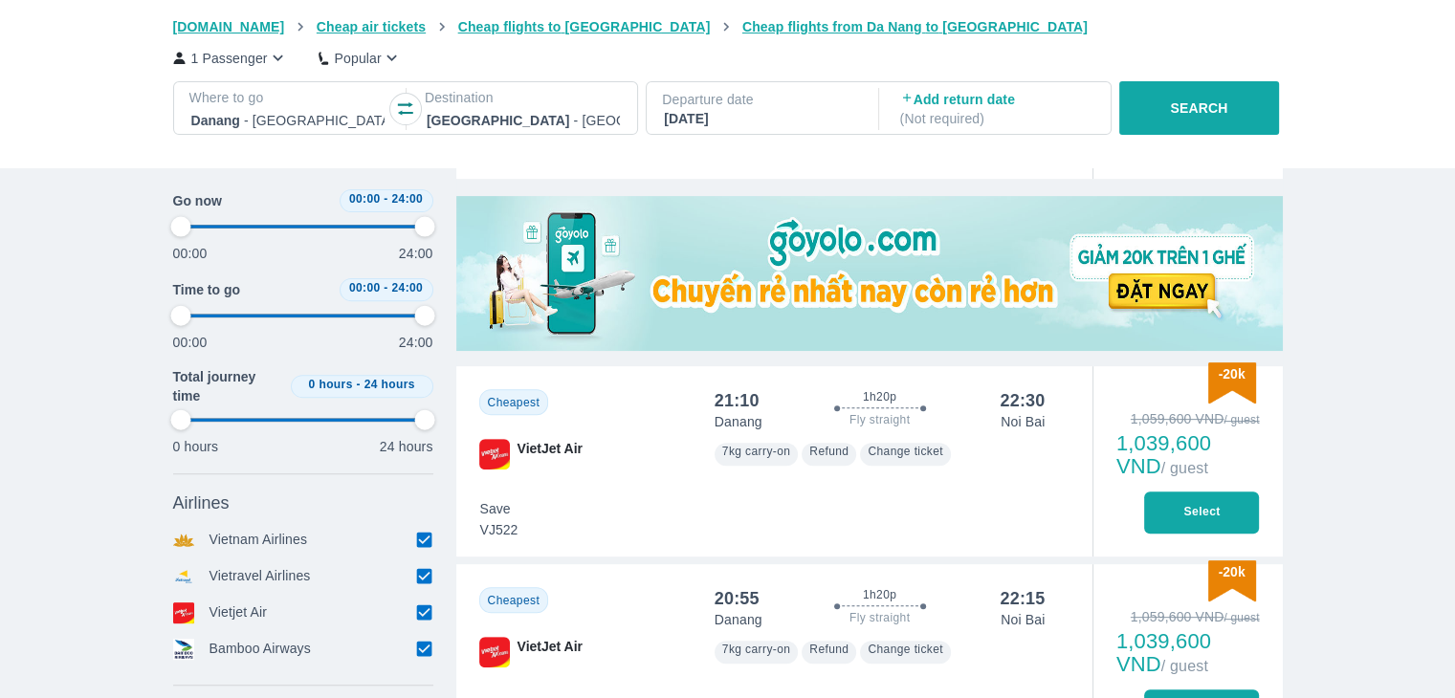
type input "97.9166666666667"
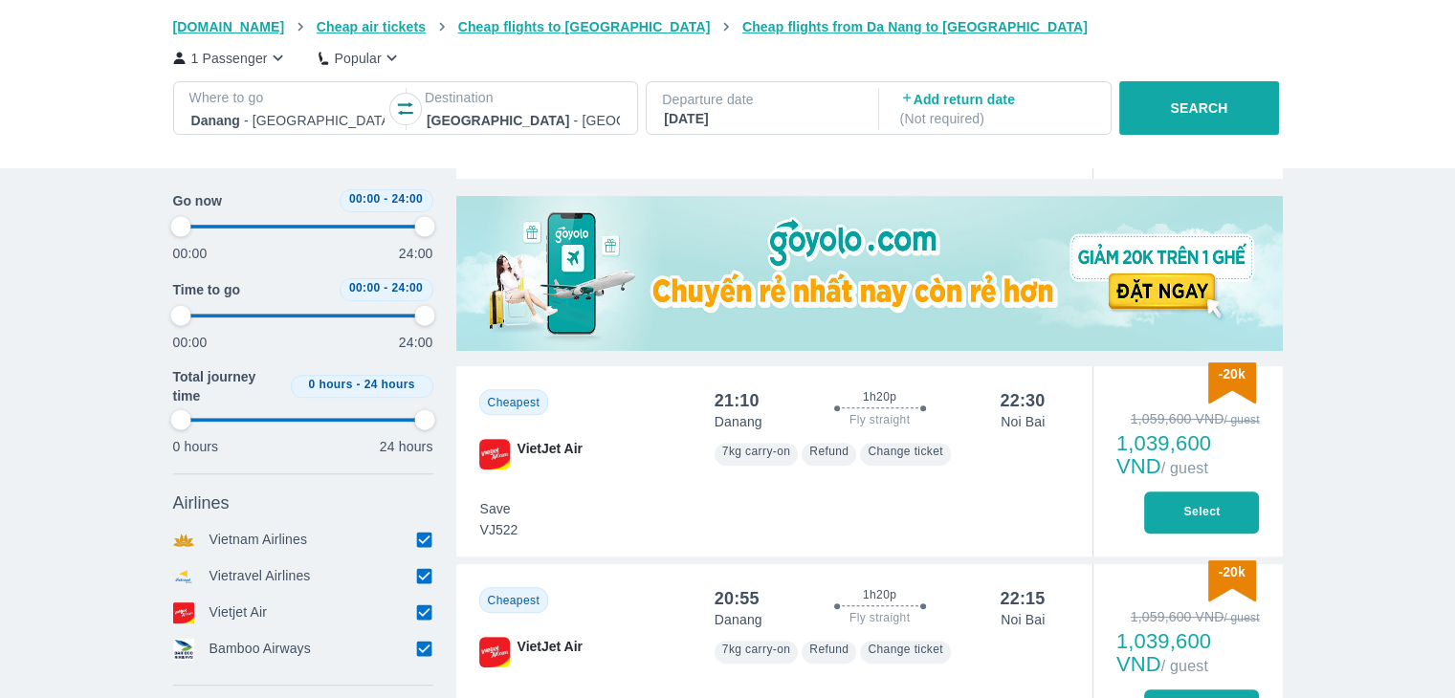
type input "97.9166666666667"
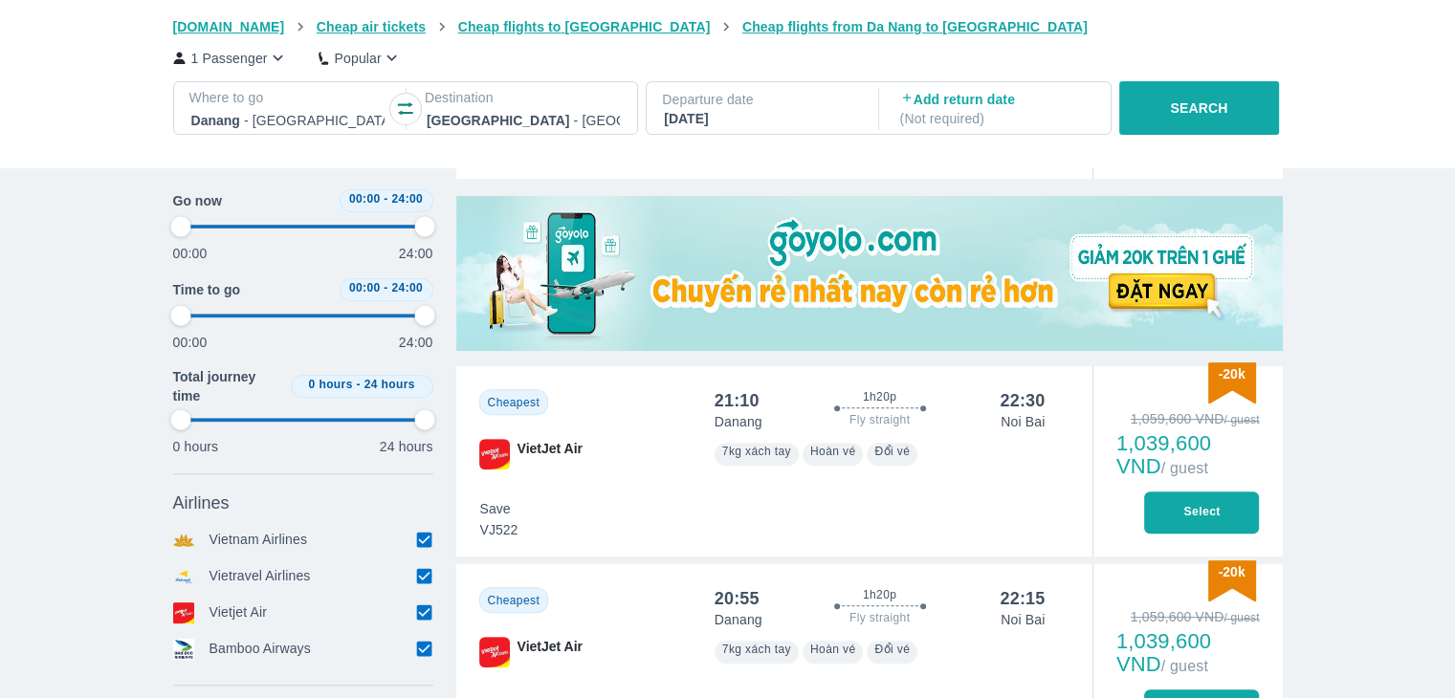
type input "97.9166666666667"
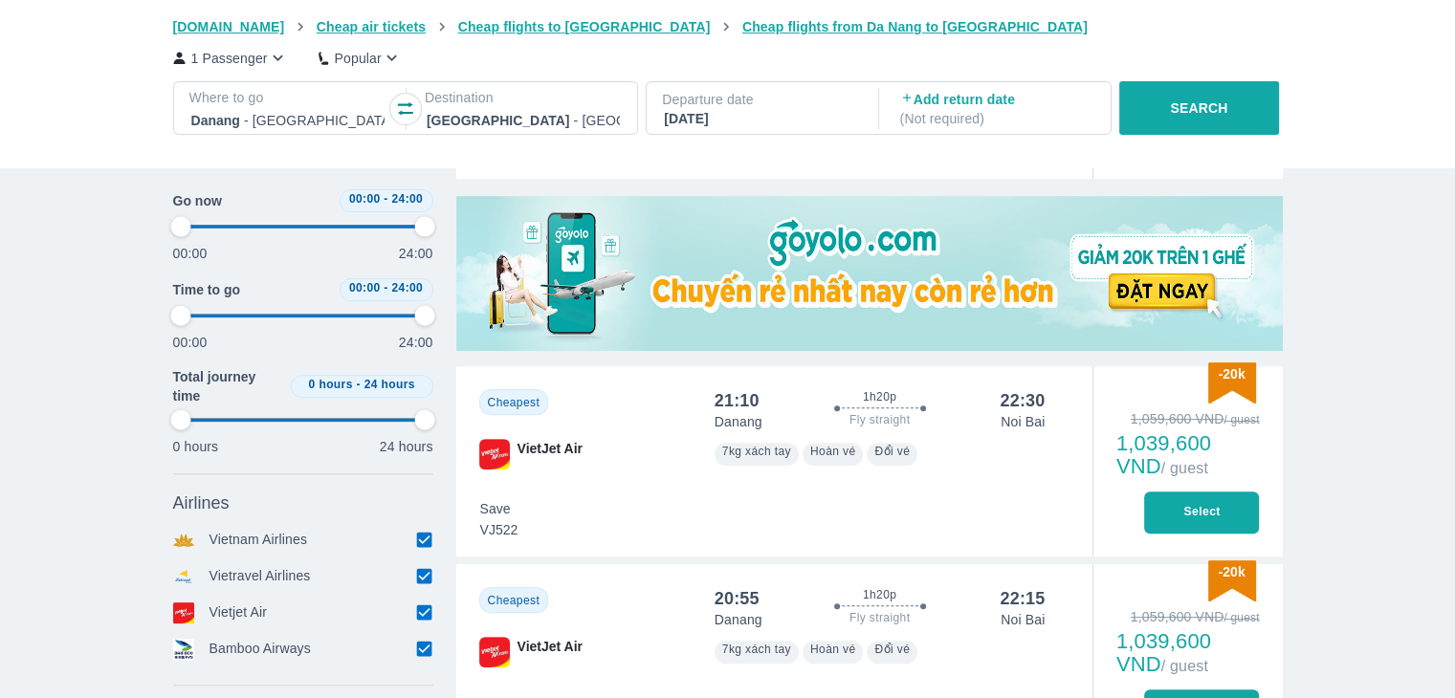
type input "97.9166666666667"
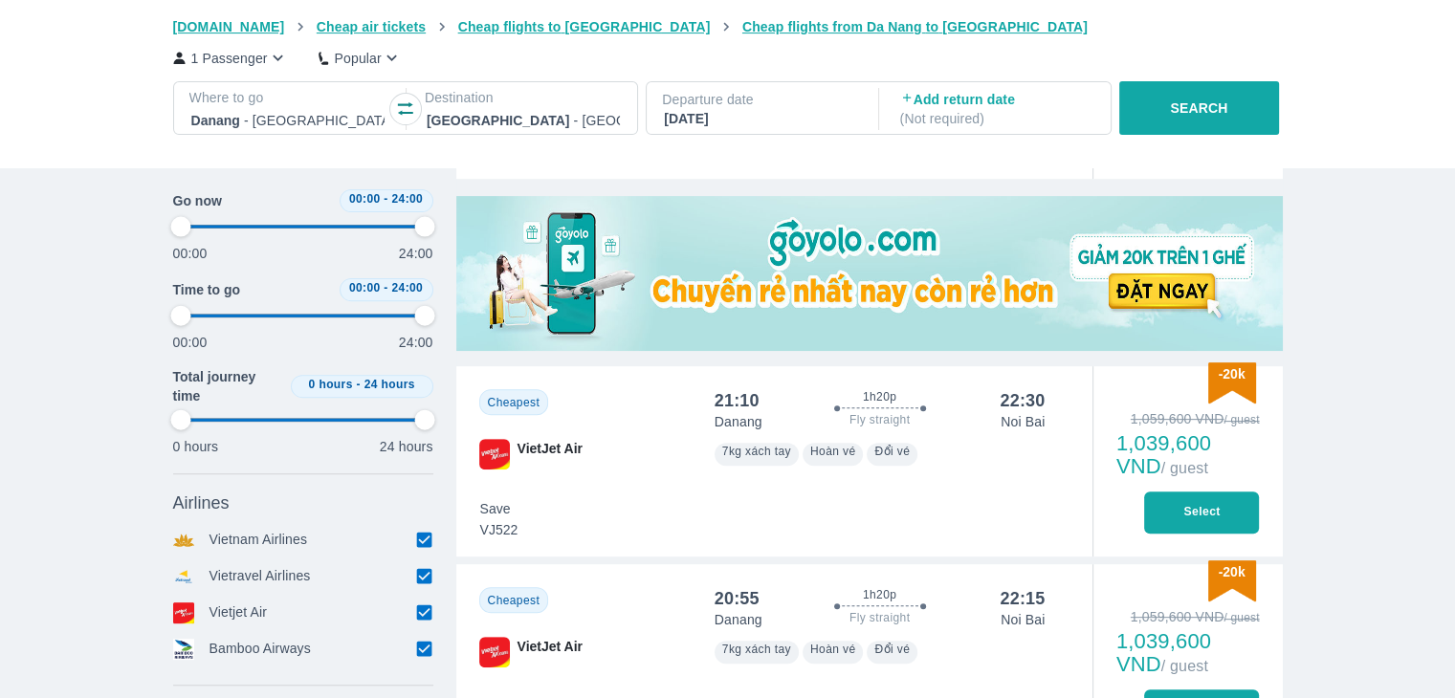
type input "97.9166666666667"
